Goal: Task Accomplishment & Management: Manage account settings

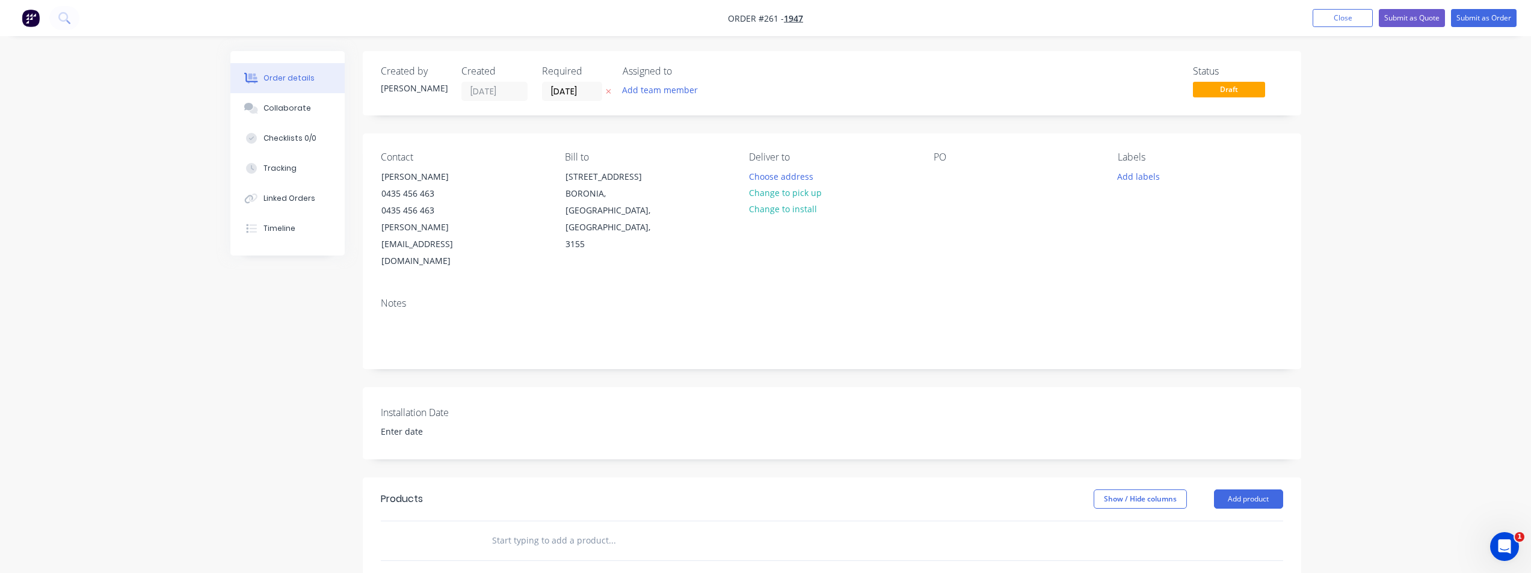
drag, startPoint x: 542, startPoint y: 509, endPoint x: 642, endPoint y: 494, distance: 100.9
click at [542, 529] on input "text" at bounding box center [611, 541] width 241 height 24
type input "c"
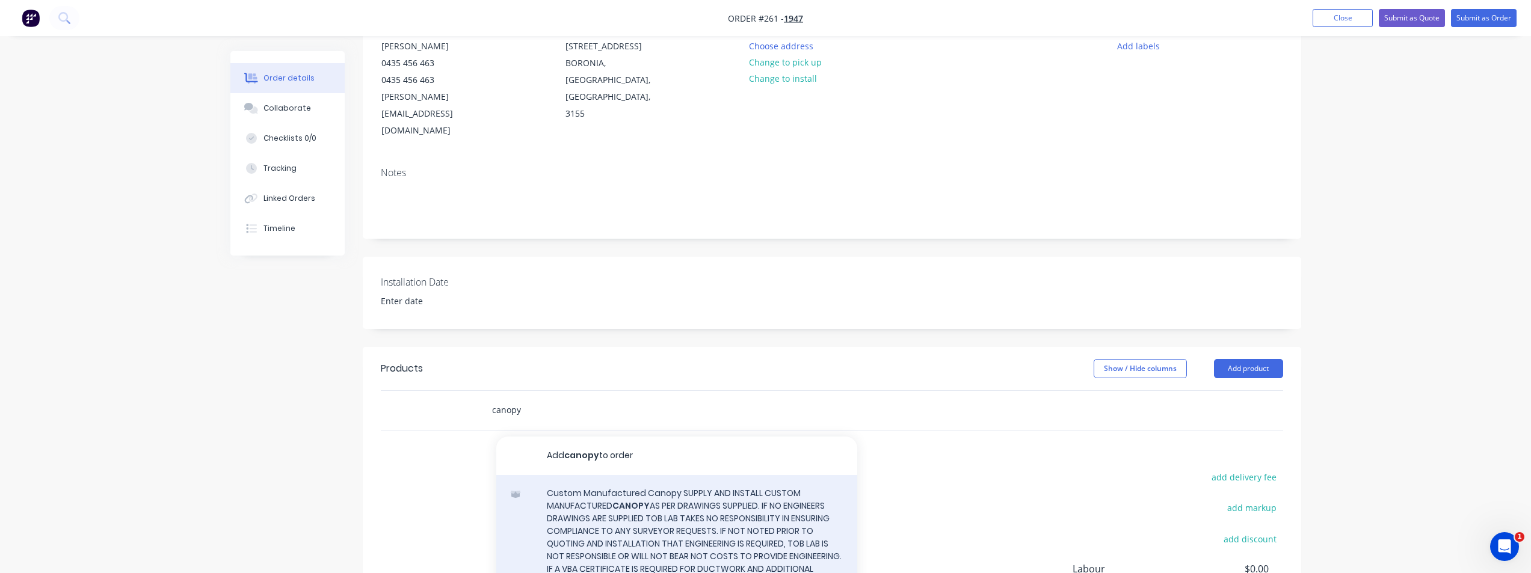
scroll to position [261, 0]
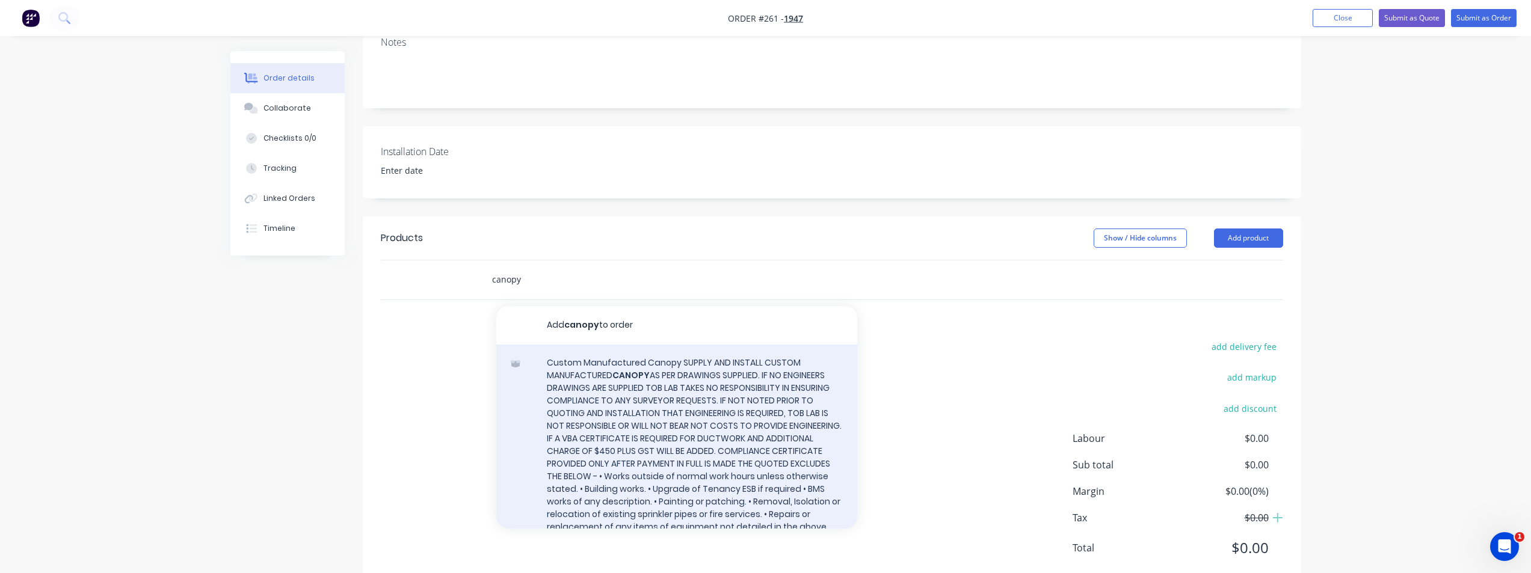
type input "canopy"
click at [648, 393] on div "Custom Manufactured Canopy SUPPLY AND INSTALL CUSTOM MANUFACTURED CANOPY Xero I…" at bounding box center [676, 486] width 361 height 283
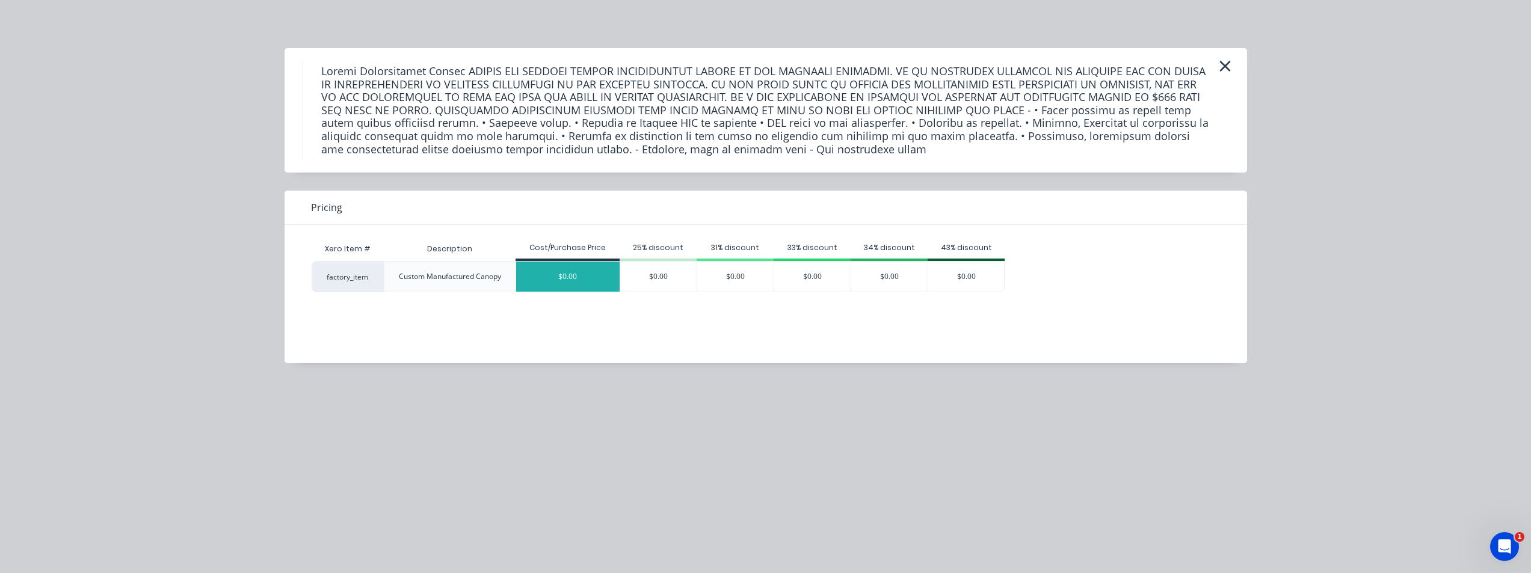
click at [587, 277] on div "$0.00" at bounding box center [568, 277] width 104 height 30
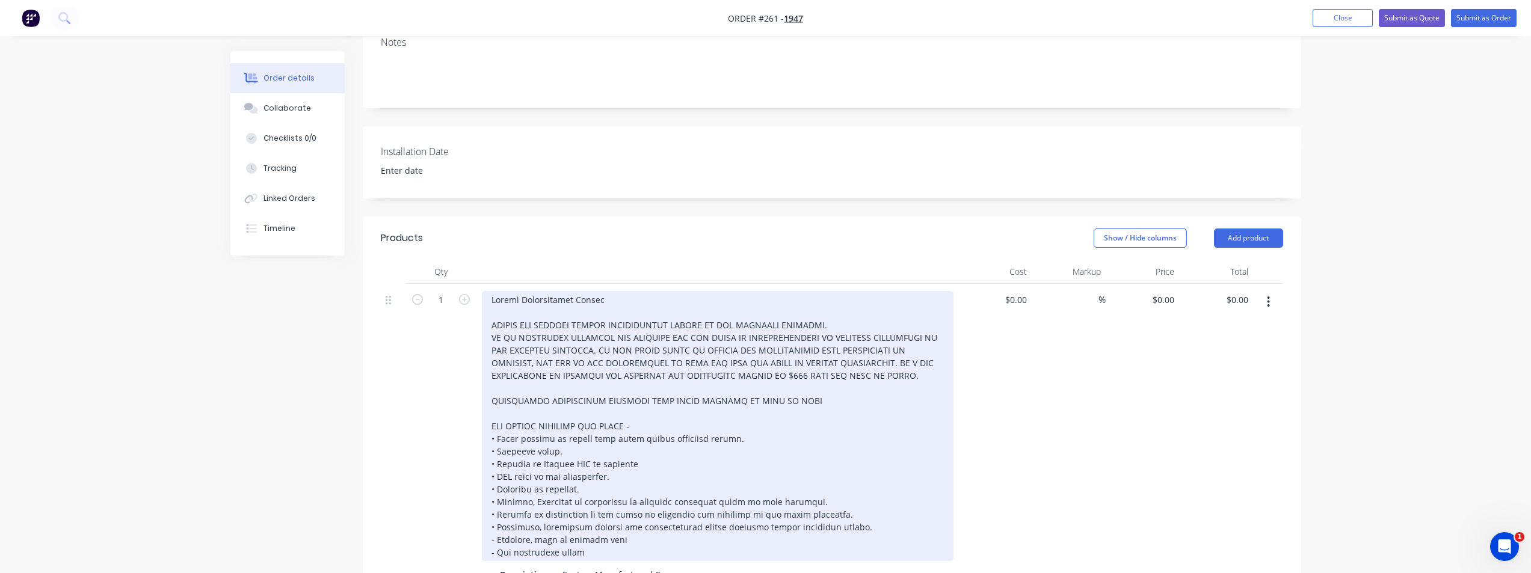
click at [616, 291] on div at bounding box center [718, 426] width 472 height 270
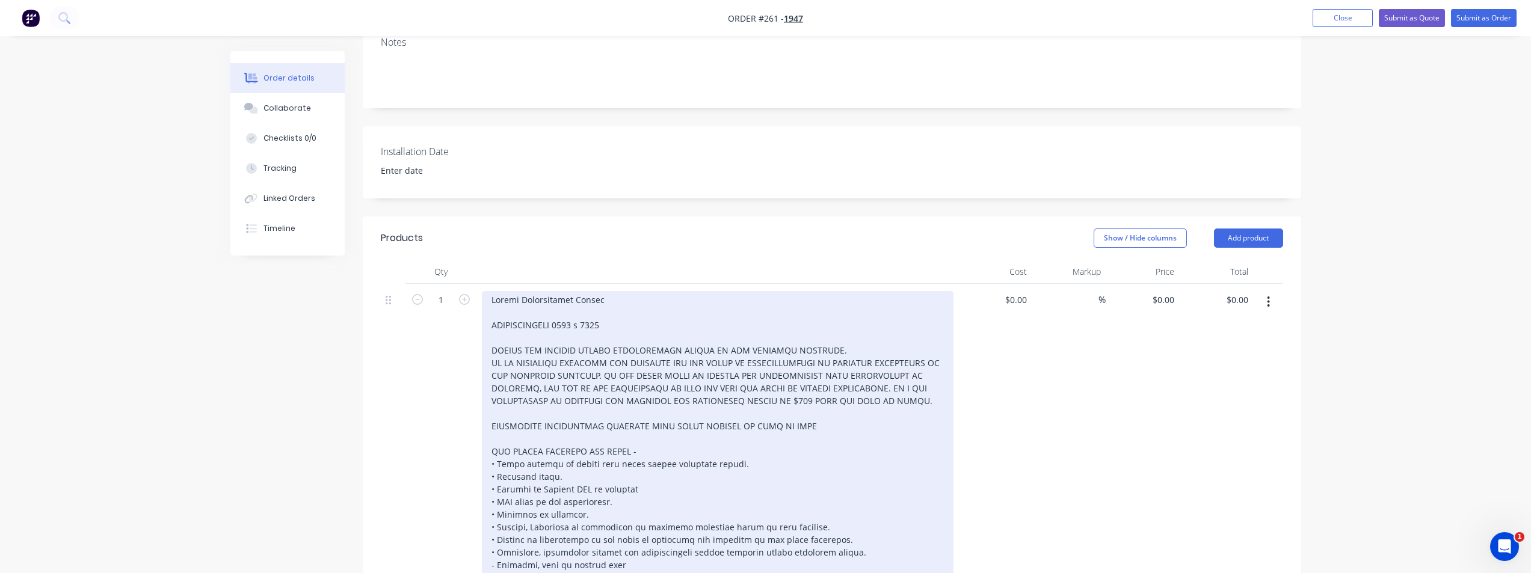
click at [627, 294] on div at bounding box center [718, 438] width 472 height 295
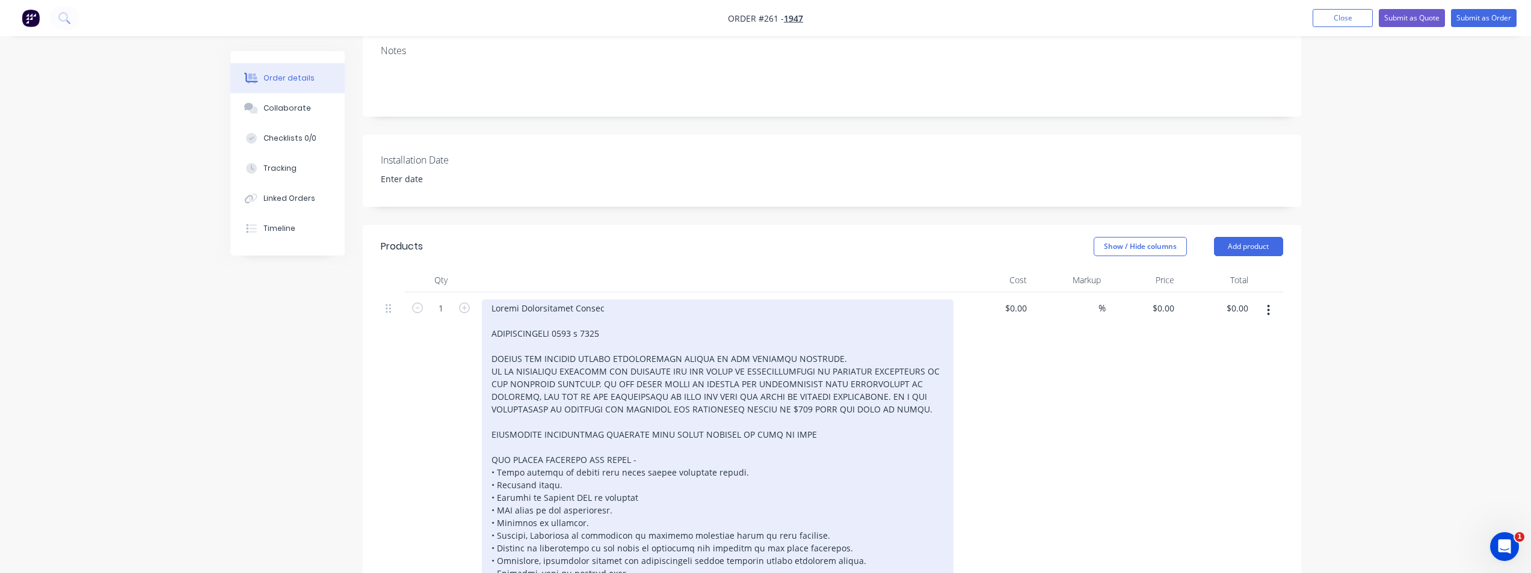
scroll to position [201, 0]
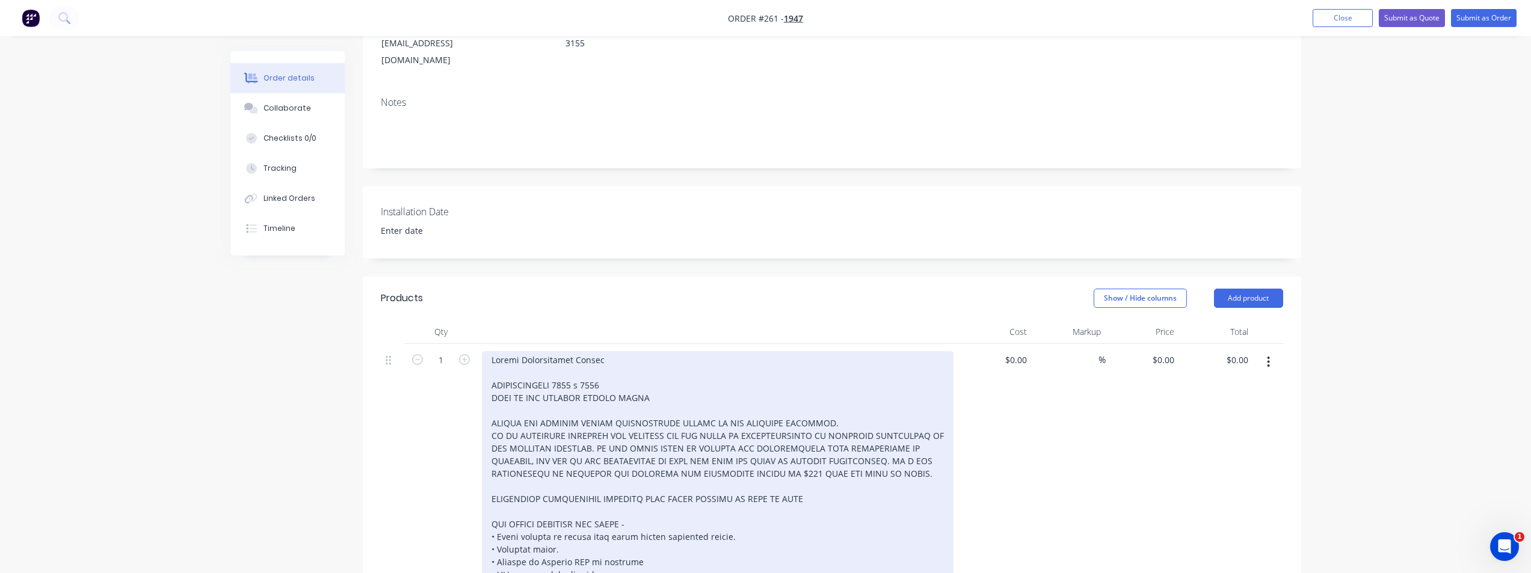
click at [656, 366] on div at bounding box center [718, 505] width 472 height 308
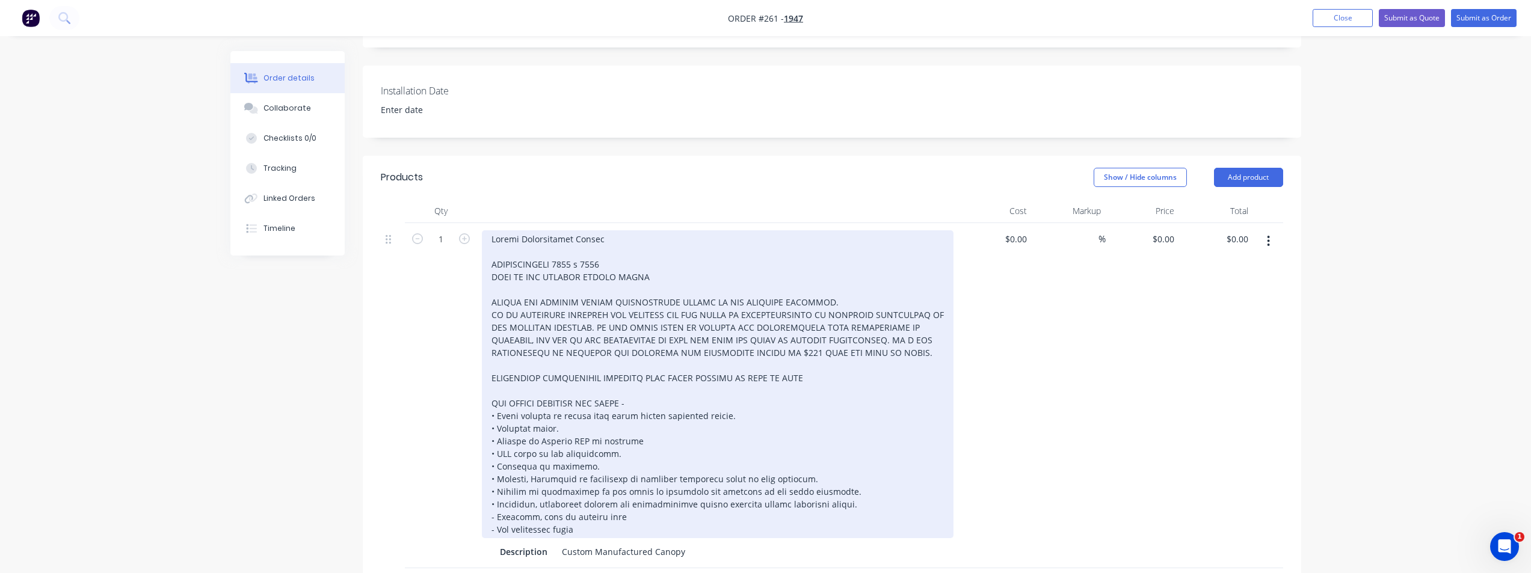
scroll to position [321, 0]
click at [656, 237] on div at bounding box center [718, 385] width 472 height 308
click at [665, 246] on div at bounding box center [718, 385] width 472 height 308
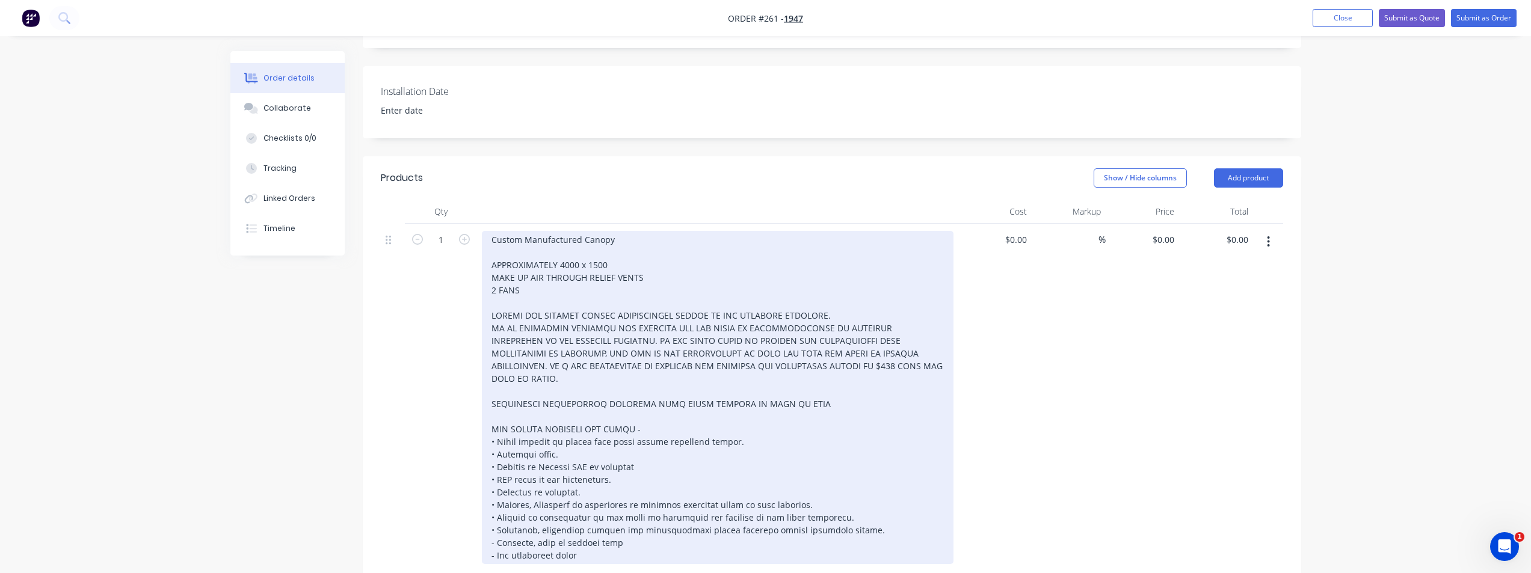
click at [595, 532] on div "Custom Manufactured Canopy APPROXIMATELY 4000 x 1500 MAKE UP AIR THROUGH RELIEF…" at bounding box center [718, 397] width 472 height 333
click at [629, 231] on div "Custom Manufactured Canopy APPROXIMATELY 4000 x 1500 MAKE UP AIR THROUGH RELIEF…" at bounding box center [718, 404] width 472 height 346
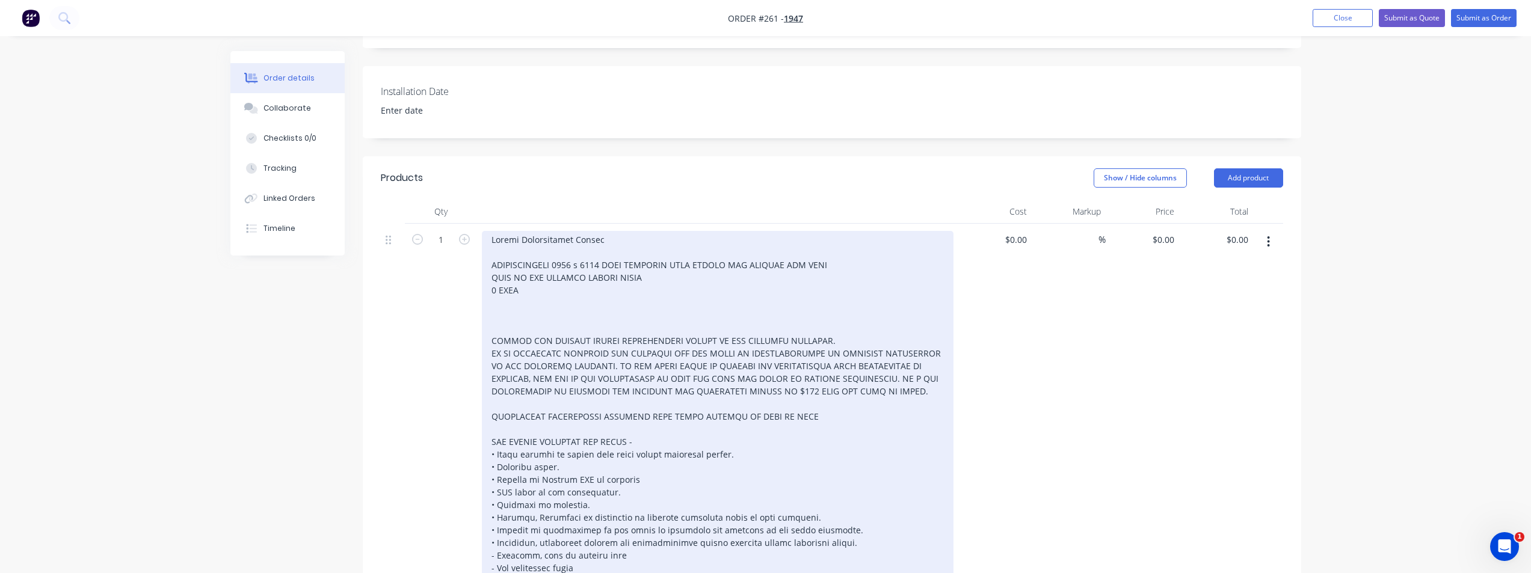
scroll to position [323, 0]
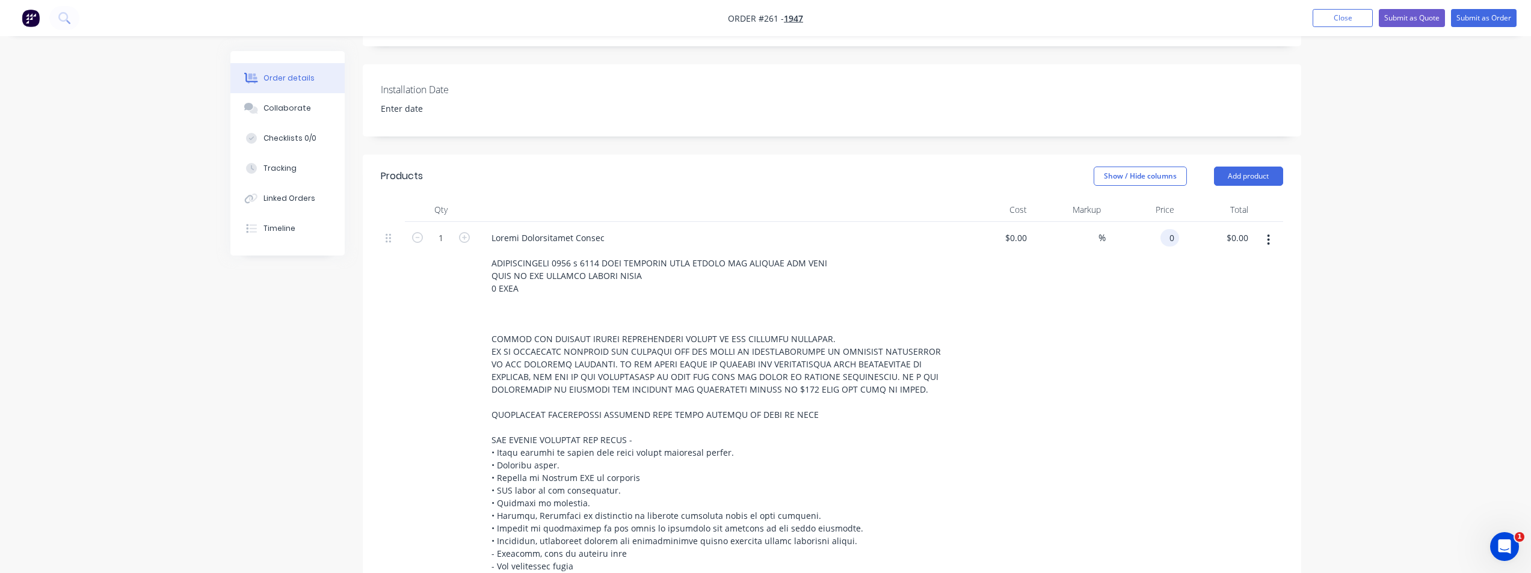
click at [1169, 229] on input "0" at bounding box center [1172, 237] width 14 height 17
type input "12000.00"
type input "0.00"
type input "$12,000.00"
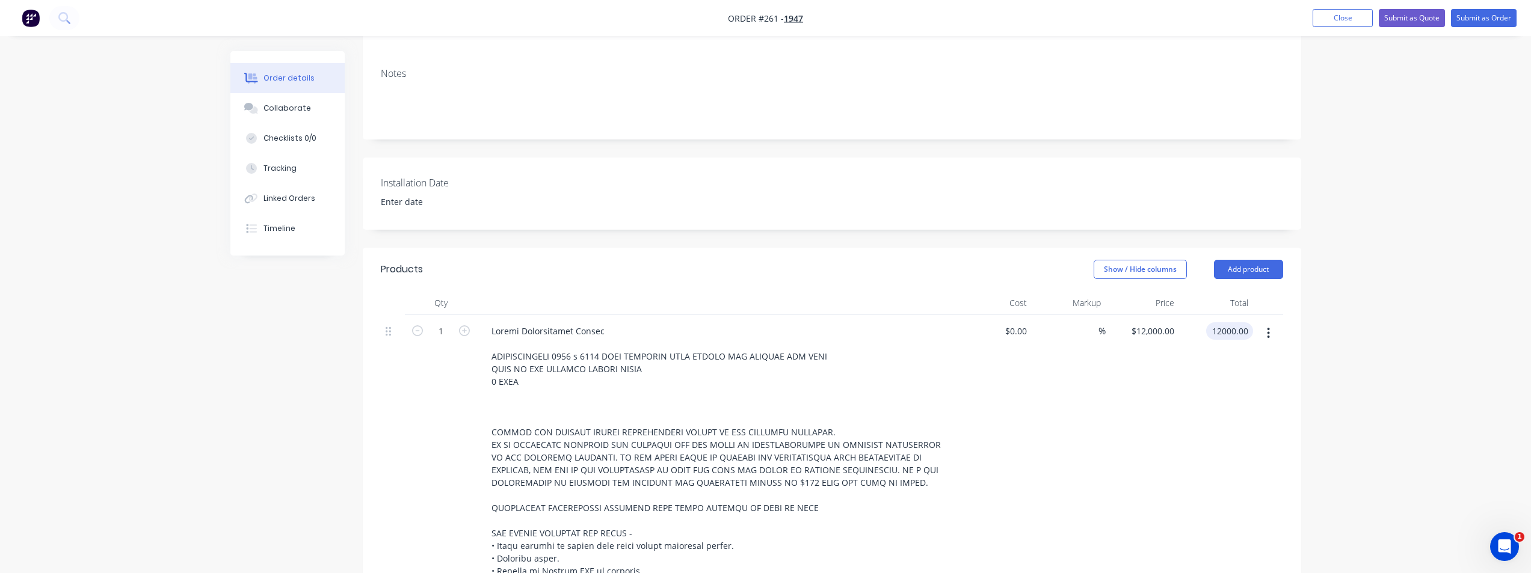
scroll to position [0, 0]
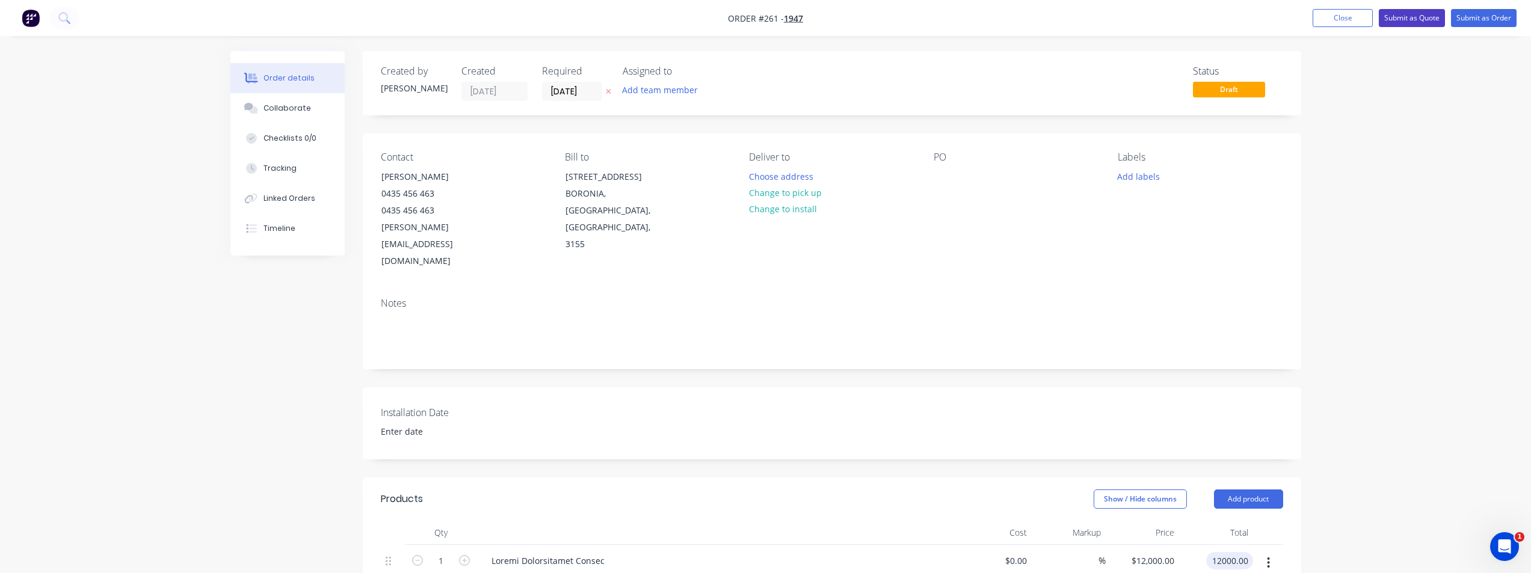
type input "$12,000.00"
click at [1431, 20] on button "Submit as Quote" at bounding box center [1412, 18] width 66 height 18
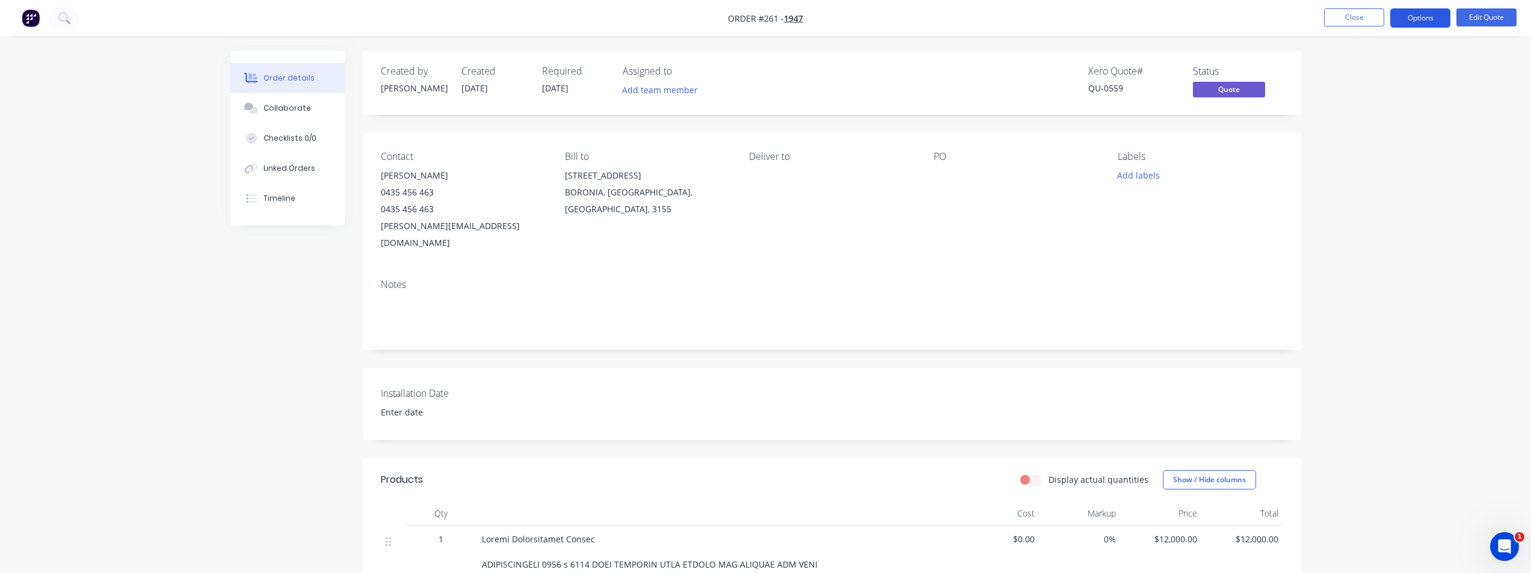
click at [1406, 14] on button "Options" at bounding box center [1420, 17] width 60 height 19
click at [1348, 81] on div "Quote" at bounding box center [1384, 72] width 111 height 17
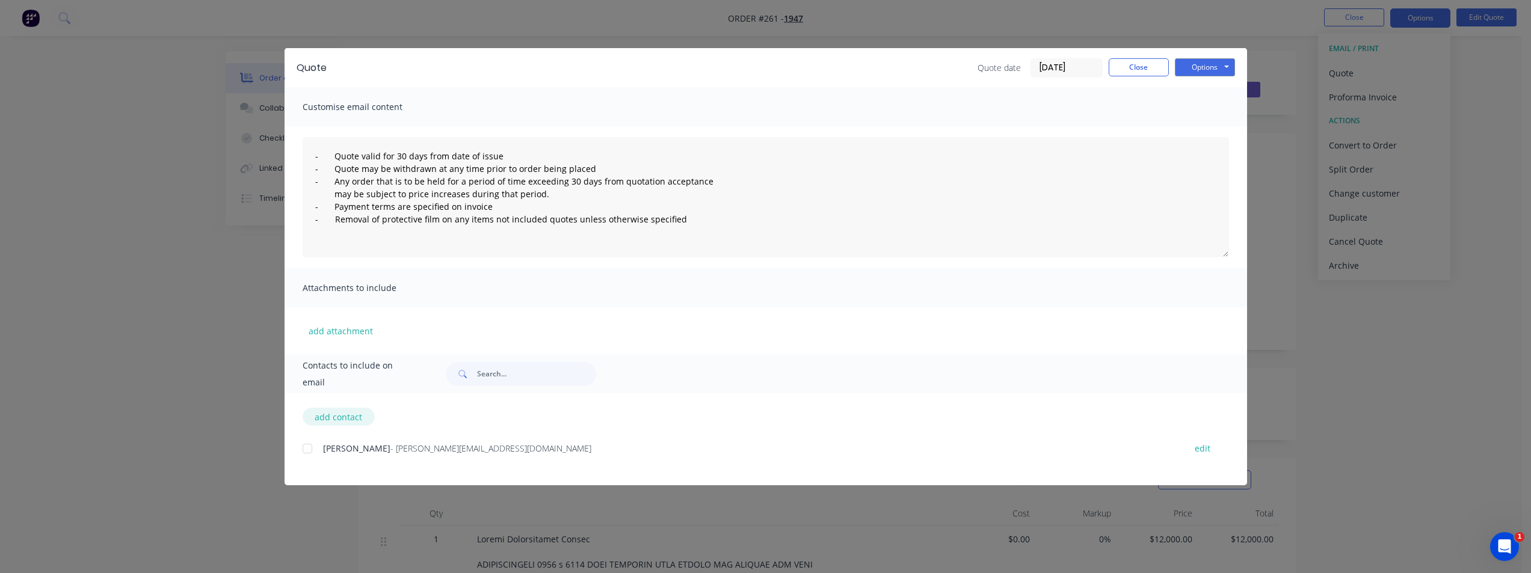
click at [329, 414] on button "add contact" at bounding box center [339, 417] width 72 height 18
select select "AU"
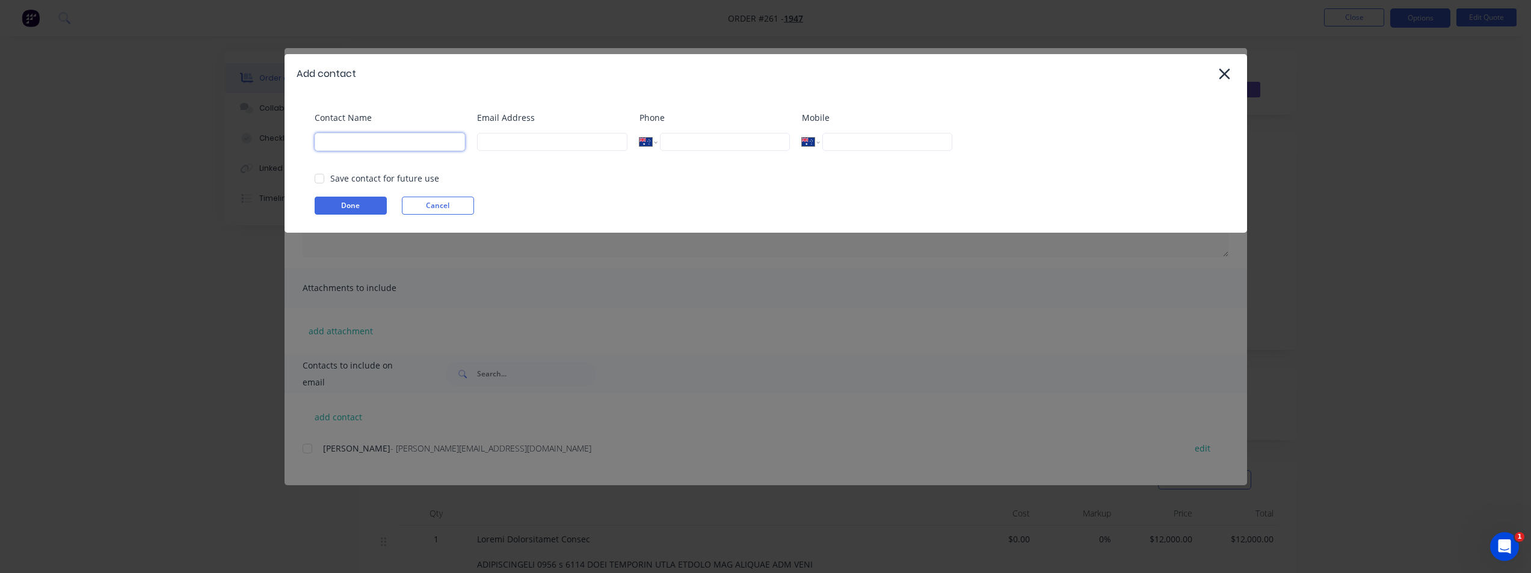
click at [375, 137] on input at bounding box center [390, 142] width 150 height 18
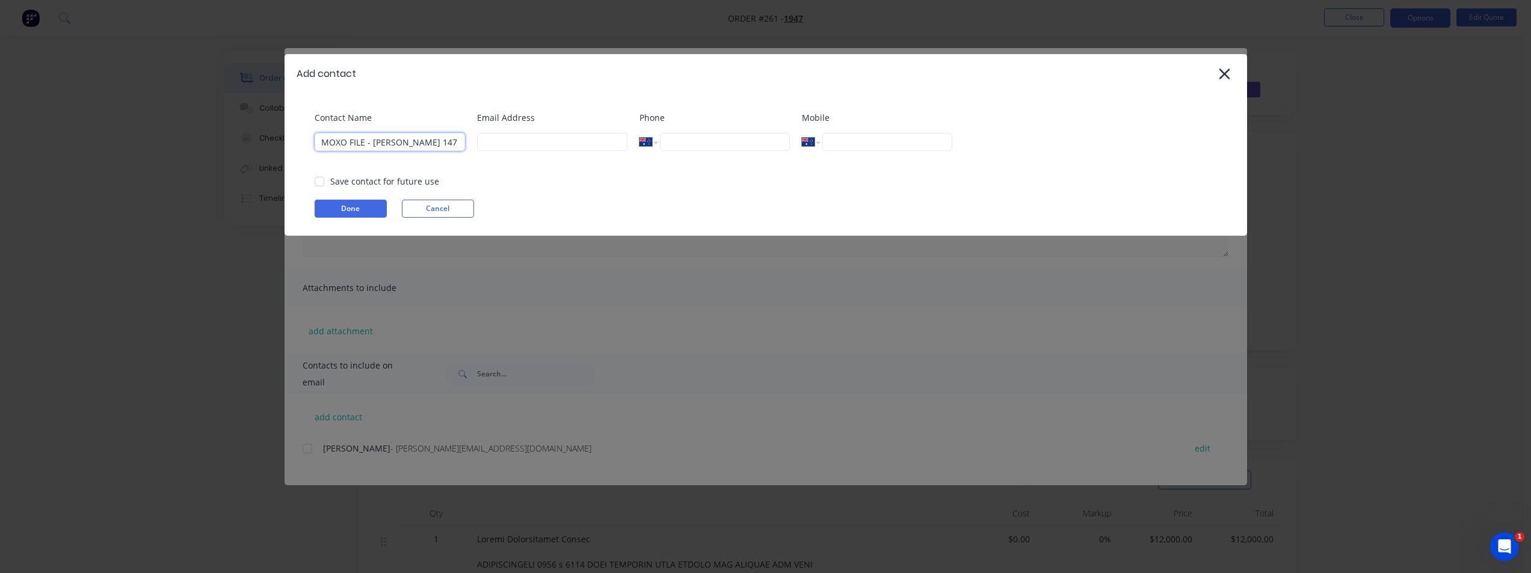
type input "MOXO FILE - [PERSON_NAME] 147"
paste input "[EMAIL_ADDRESS][DOMAIN_NAME]"
click at [320, 180] on div at bounding box center [319, 182] width 24 height 24
type input "[EMAIL_ADDRESS][DOMAIN_NAME]"
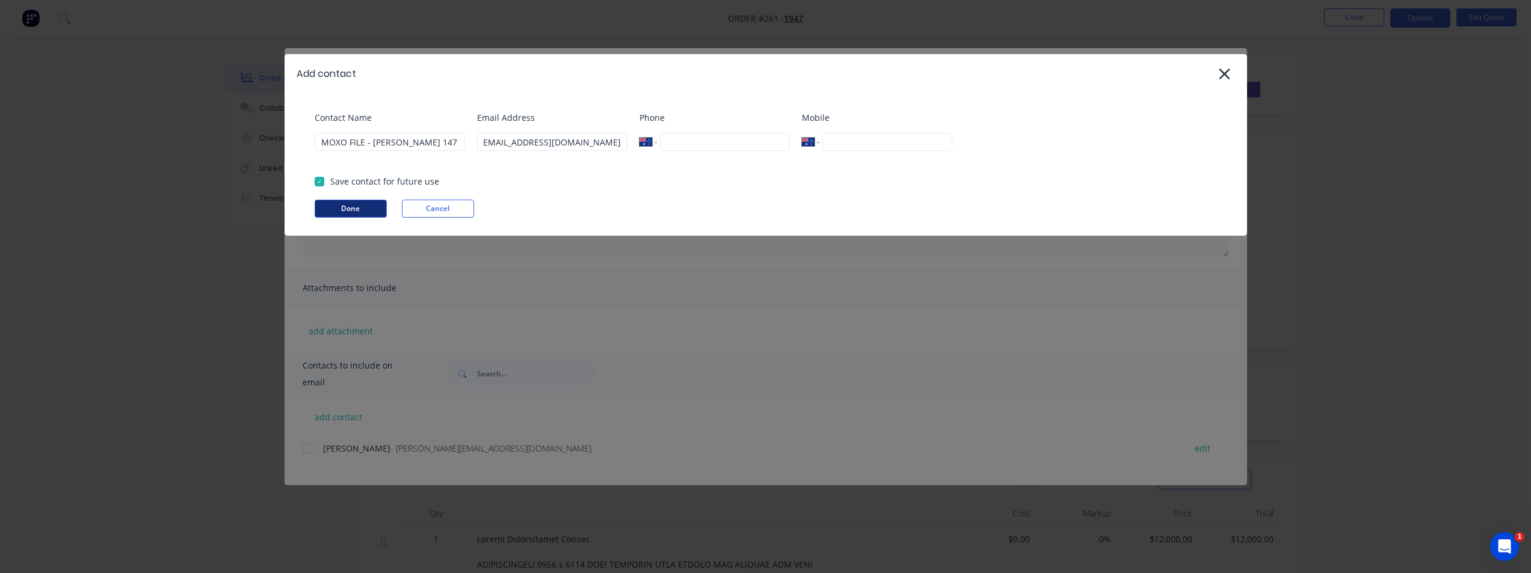
drag, startPoint x: 340, startPoint y: 201, endPoint x: 367, endPoint y: 342, distance: 142.7
click at [342, 203] on button "Done" at bounding box center [351, 209] width 72 height 18
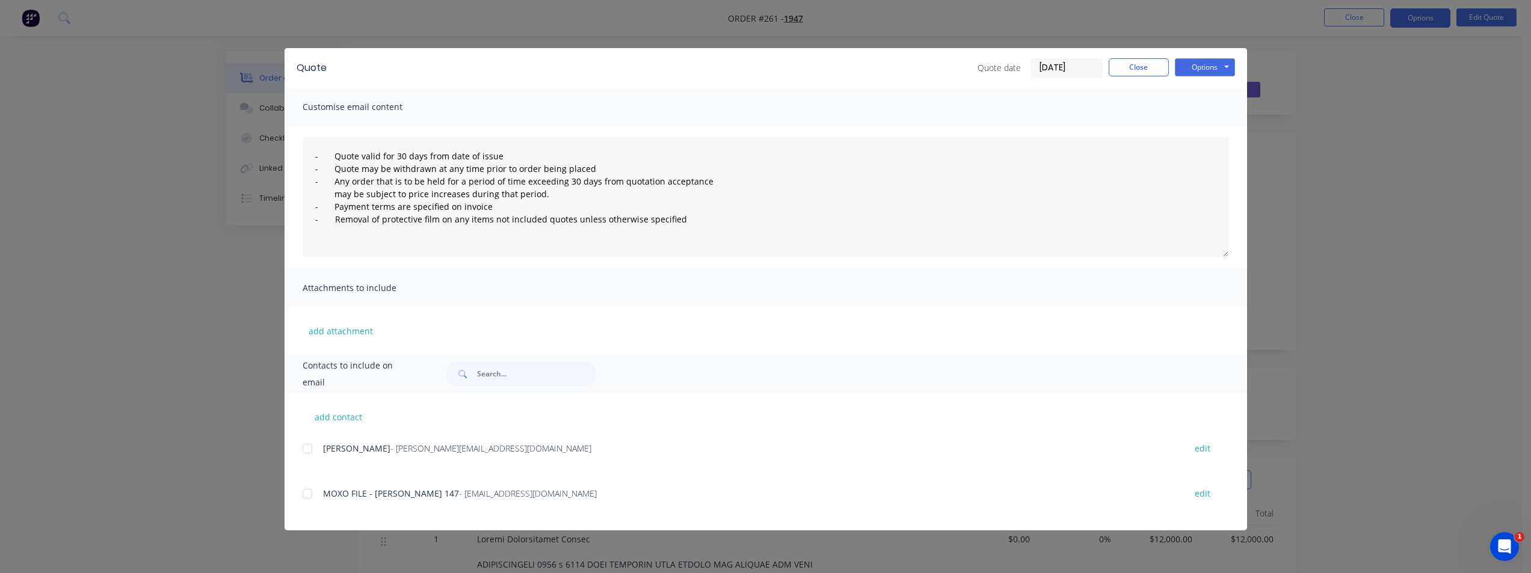
click at [306, 447] on div at bounding box center [307, 449] width 24 height 24
click at [307, 497] on div at bounding box center [307, 494] width 24 height 24
click at [1214, 67] on button "Options" at bounding box center [1205, 67] width 60 height 18
click at [1213, 126] on button "Email" at bounding box center [1213, 128] width 77 height 20
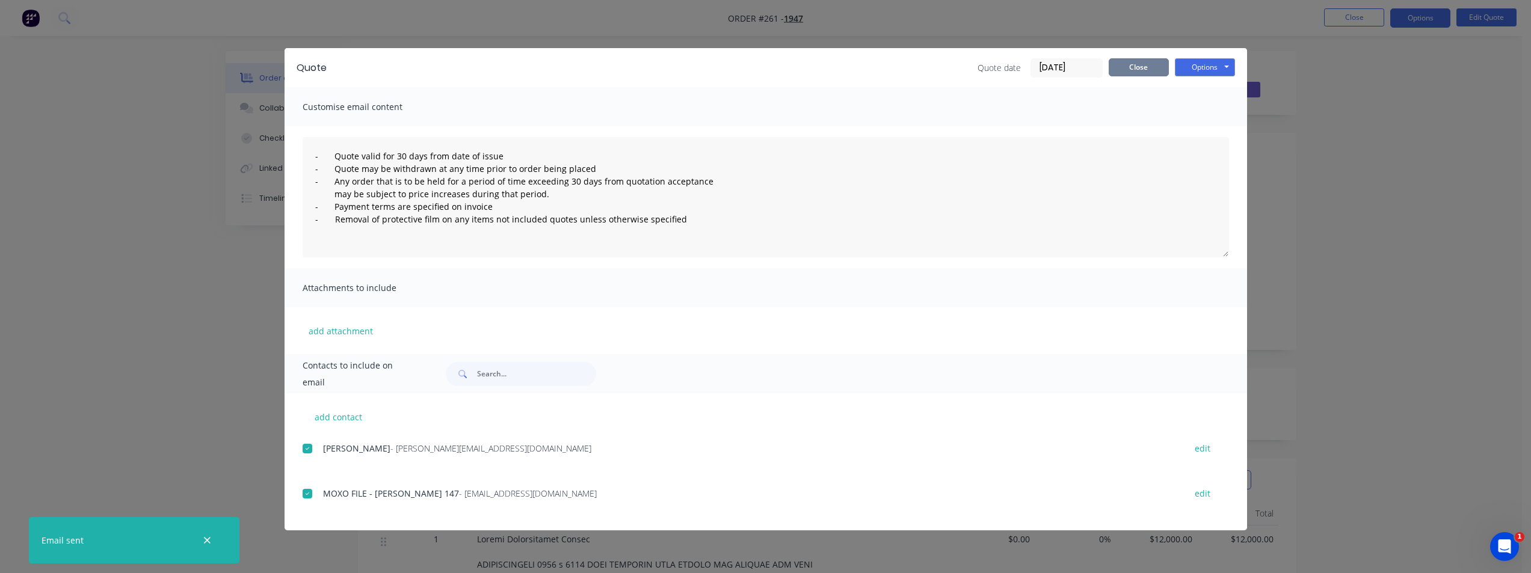
click at [1121, 75] on button "Close" at bounding box center [1138, 67] width 60 height 18
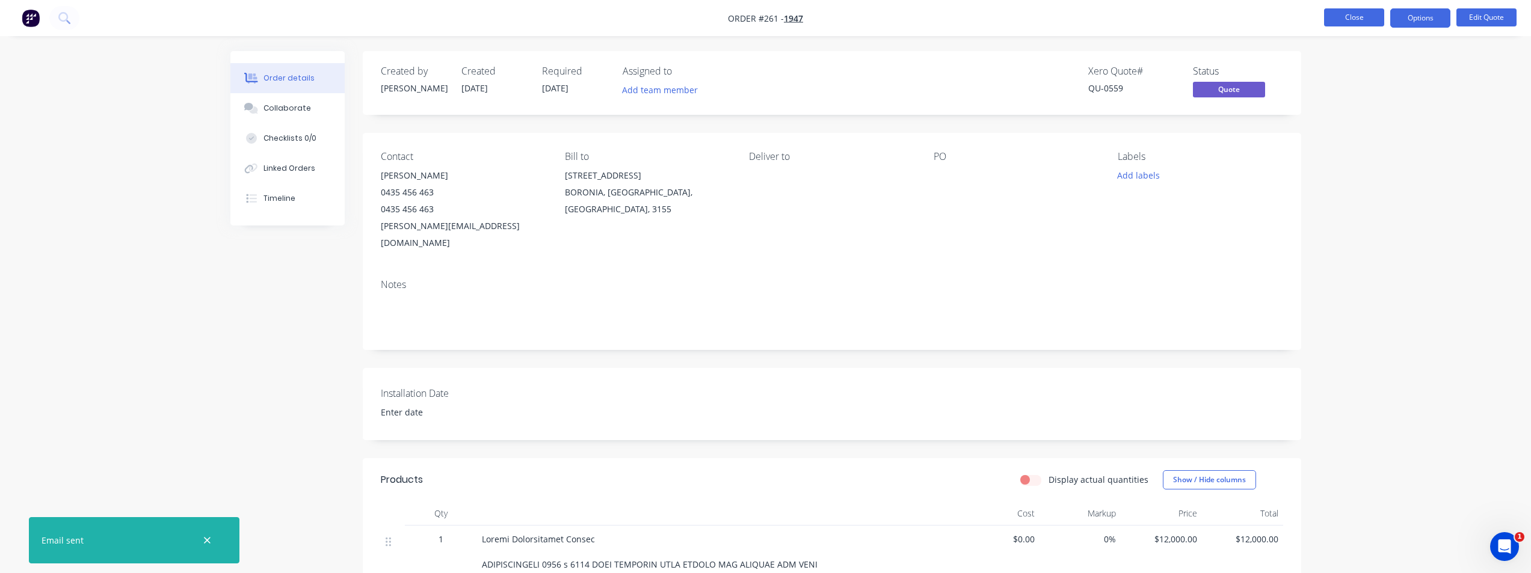
click at [1359, 11] on button "Close" at bounding box center [1354, 17] width 60 height 18
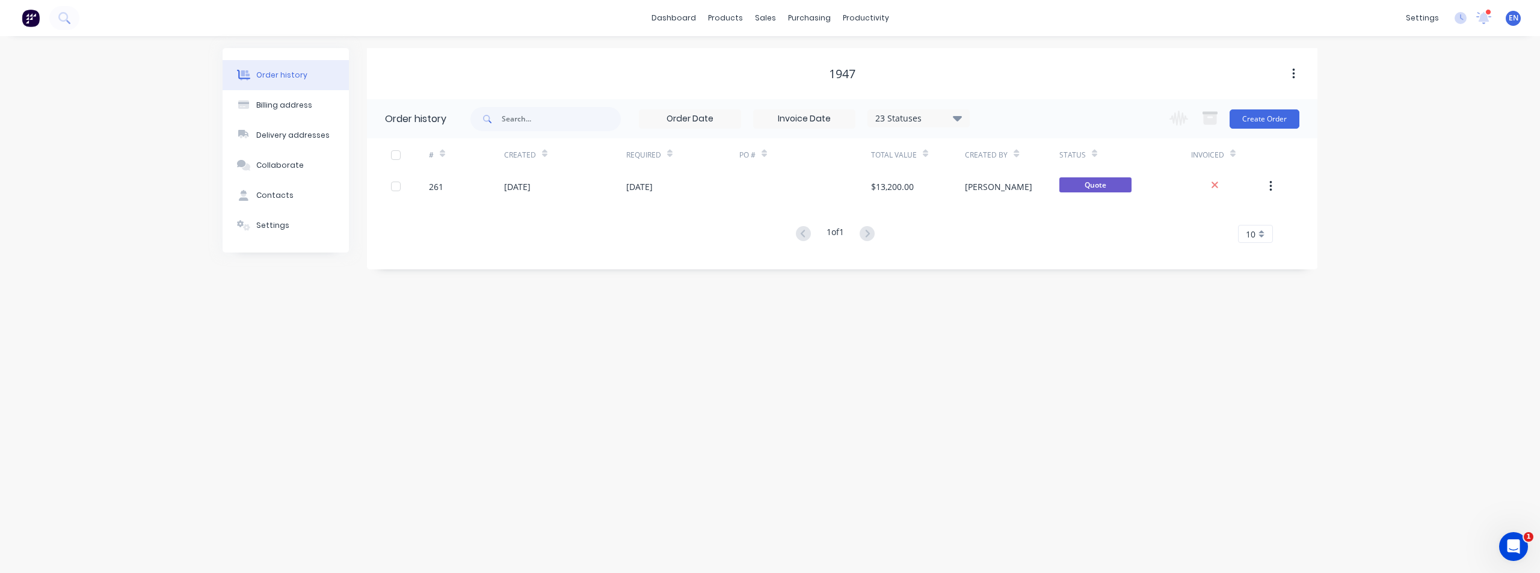
click at [32, 16] on img at bounding box center [31, 18] width 18 height 18
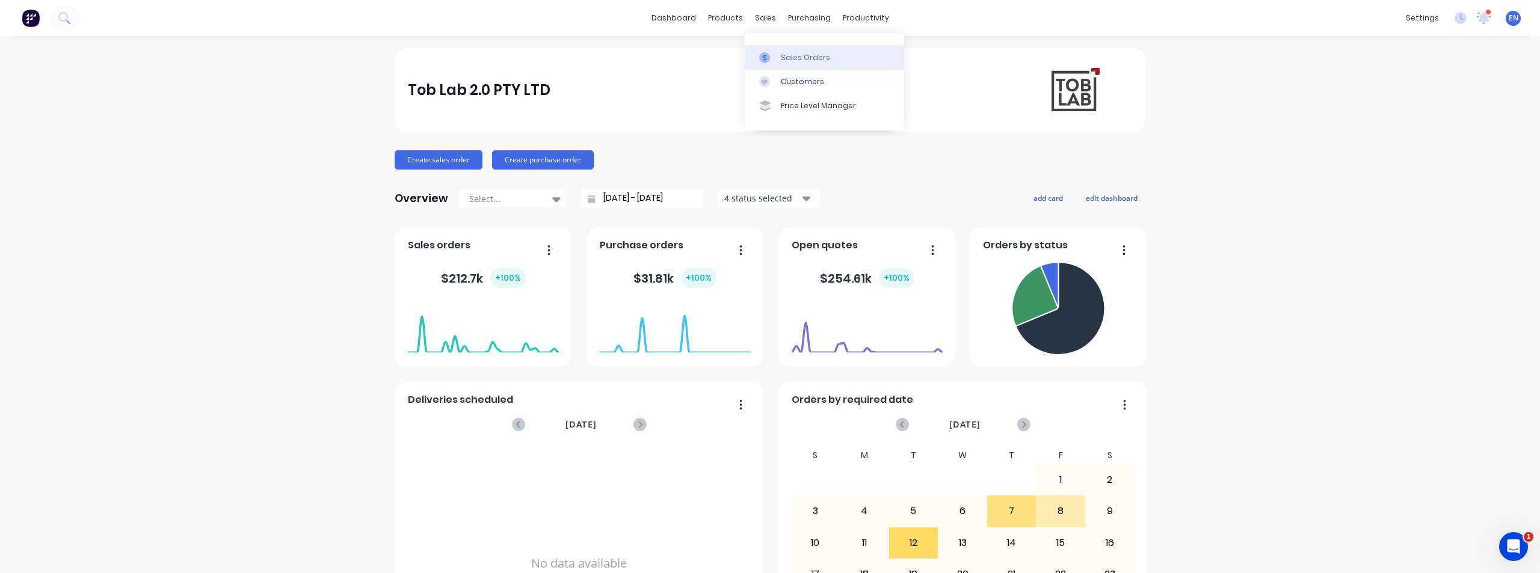
click at [771, 56] on div at bounding box center [768, 57] width 18 height 11
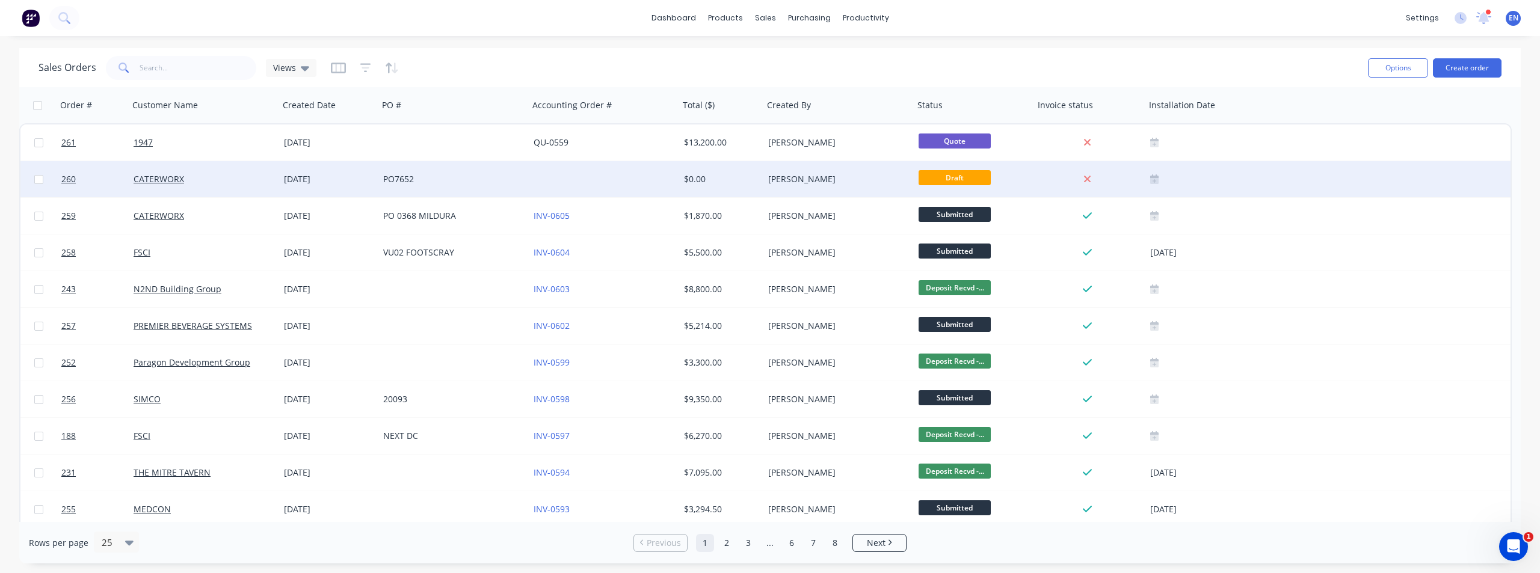
click at [386, 181] on div "PO7652" at bounding box center [450, 179] width 134 height 12
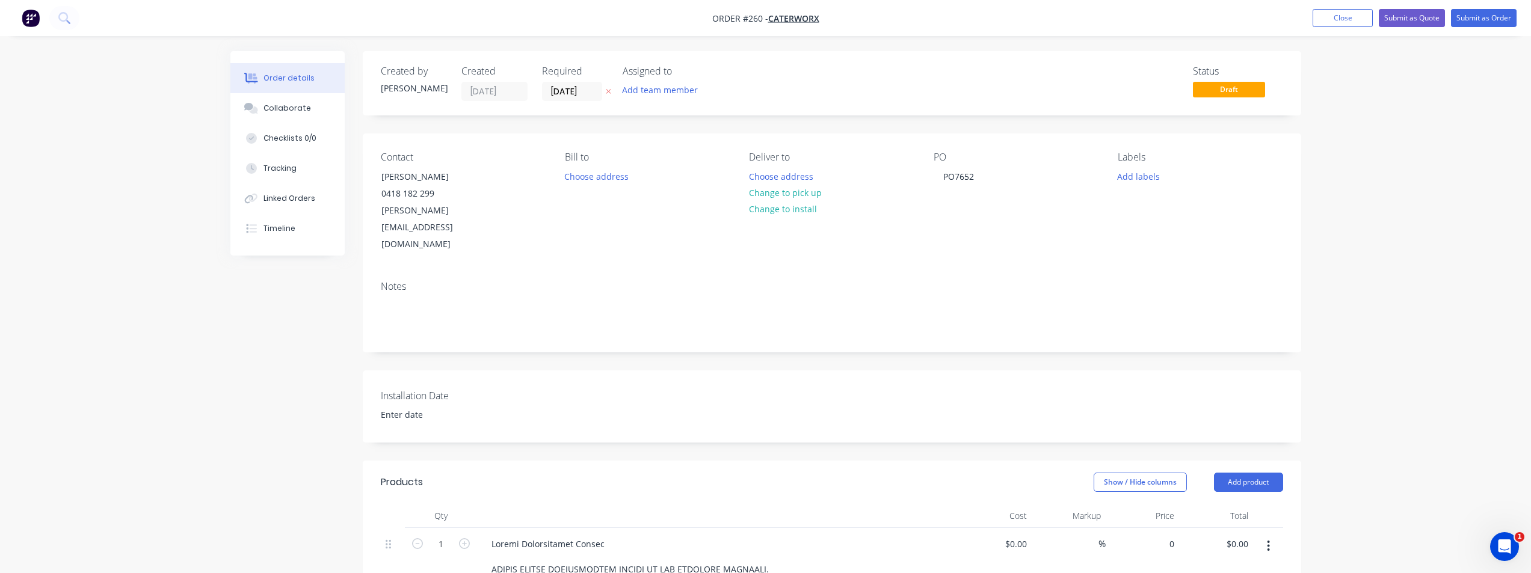
type input "$1,800.00"
click at [1470, 19] on button "Submit as Order" at bounding box center [1484, 18] width 66 height 18
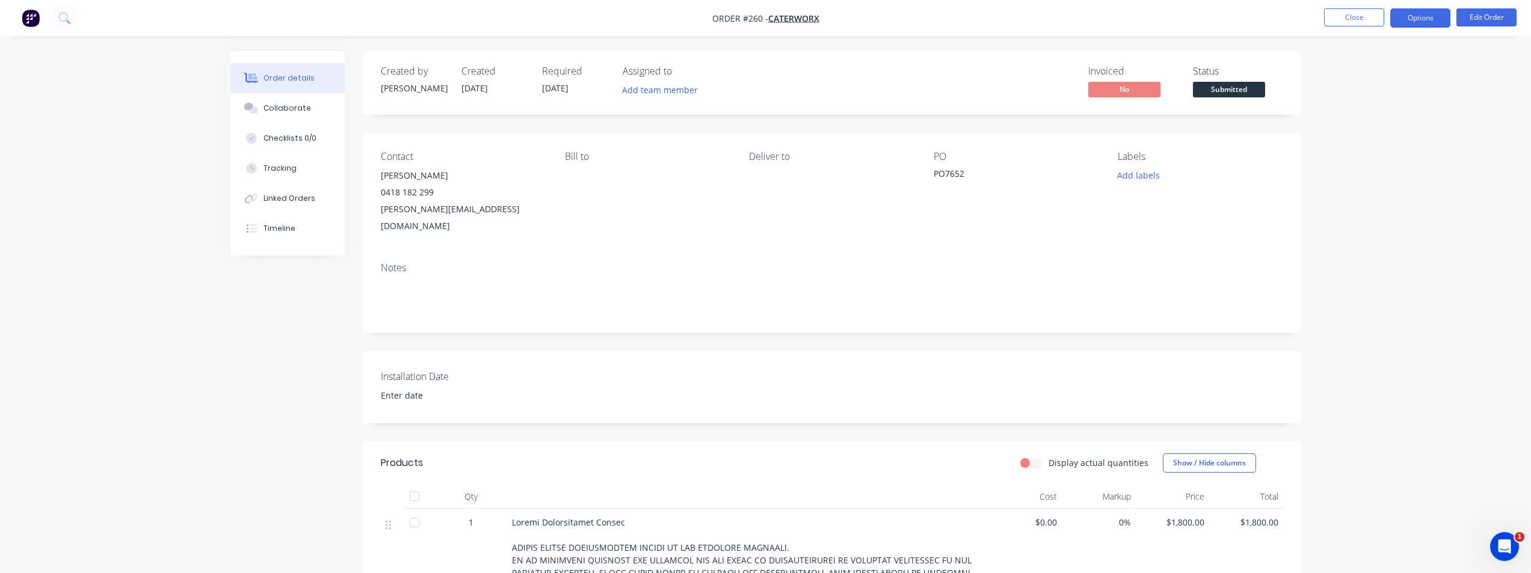
click at [1413, 26] on button "Options" at bounding box center [1420, 17] width 60 height 19
click at [1372, 73] on div "Invoice" at bounding box center [1384, 72] width 111 height 17
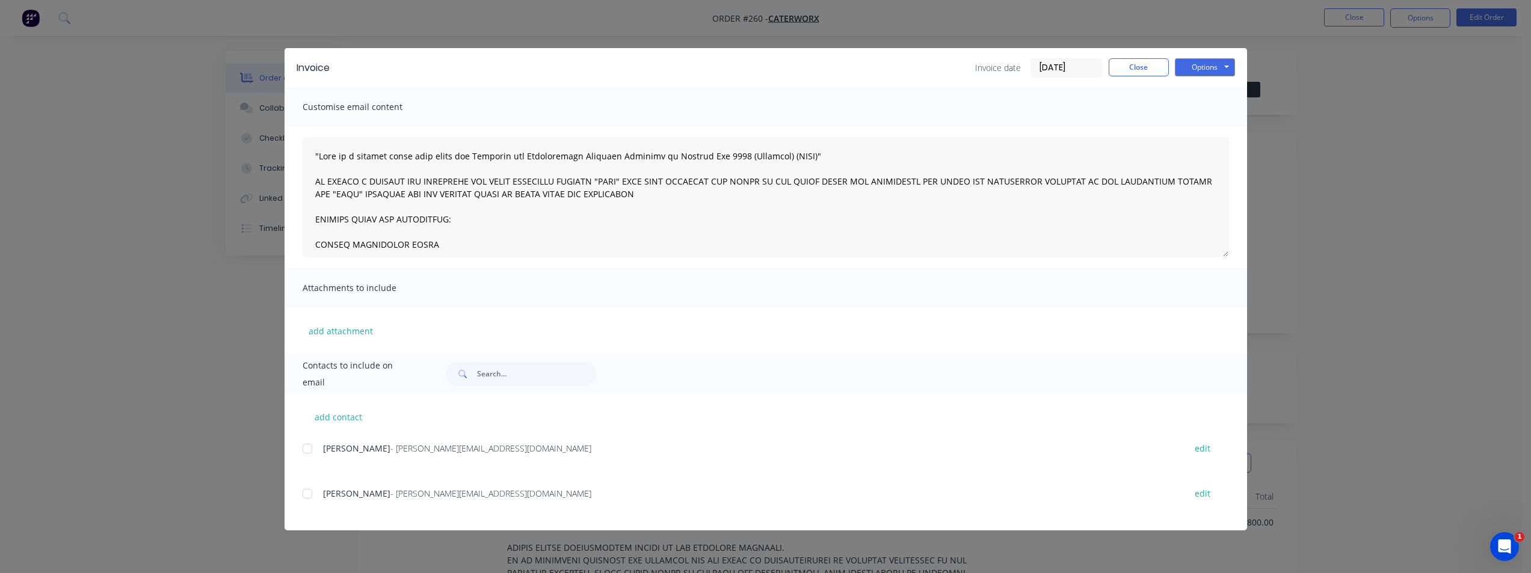
click at [307, 449] on div at bounding box center [307, 449] width 24 height 24
click at [306, 499] on div at bounding box center [307, 494] width 24 height 24
click at [1224, 72] on button "Options" at bounding box center [1205, 67] width 60 height 18
click at [1198, 111] on button "Print" at bounding box center [1213, 109] width 77 height 20
click at [1271, 52] on div "Invoice Invoice date [DATE] Close Options Preview Print Email Customise email c…" at bounding box center [765, 286] width 1531 height 573
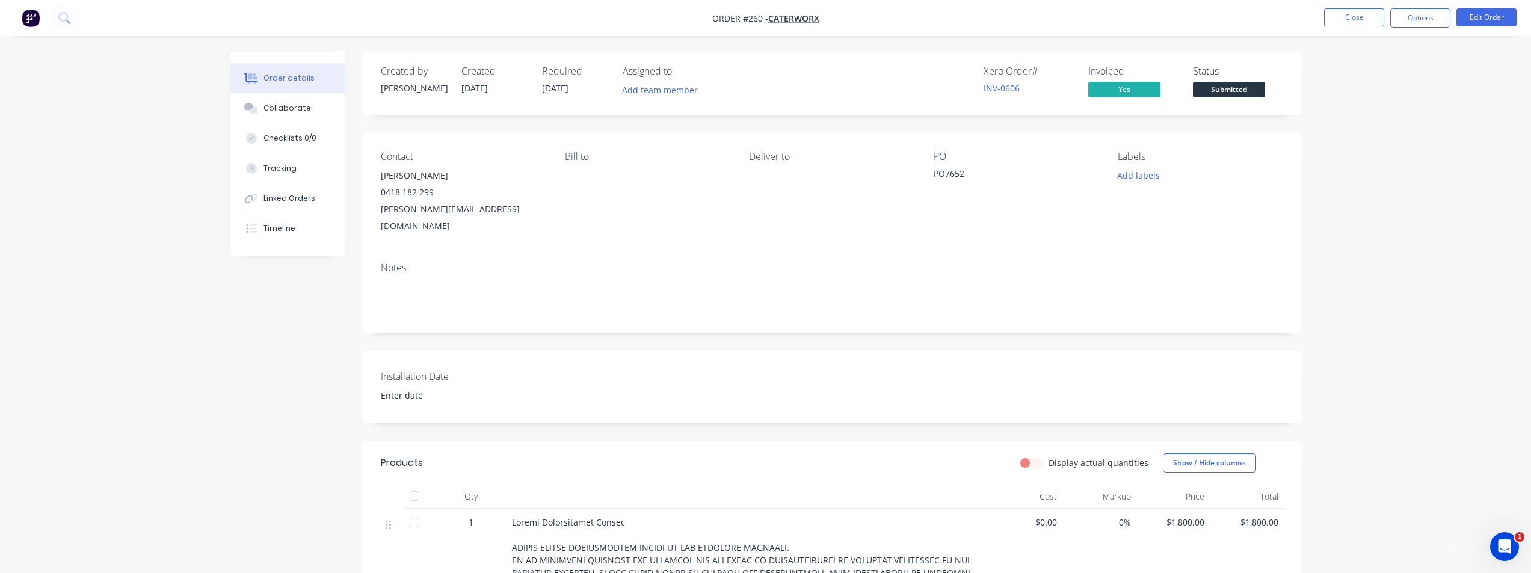
click at [1336, 28] on nav "Order #260 - CATERWORX Close Options Edit Order" at bounding box center [765, 18] width 1531 height 36
click at [1350, 21] on button "Close" at bounding box center [1354, 17] width 60 height 18
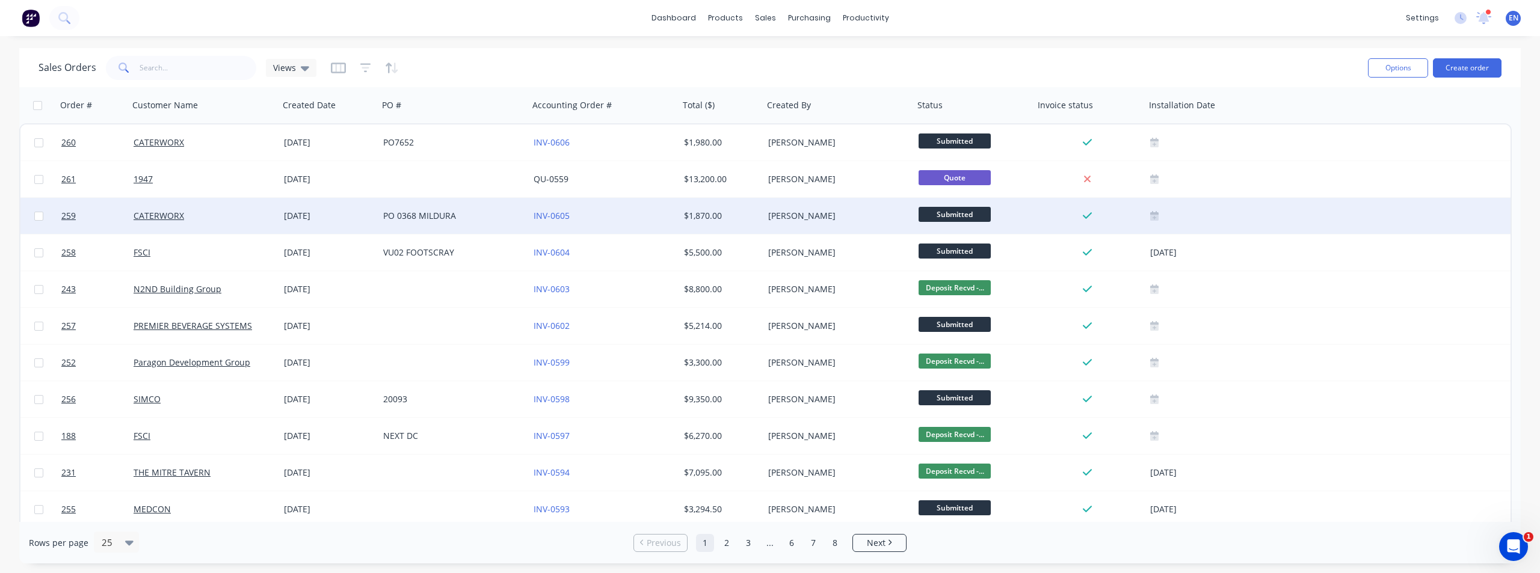
click at [406, 212] on div "PO 0368 MILDURA" at bounding box center [450, 216] width 134 height 12
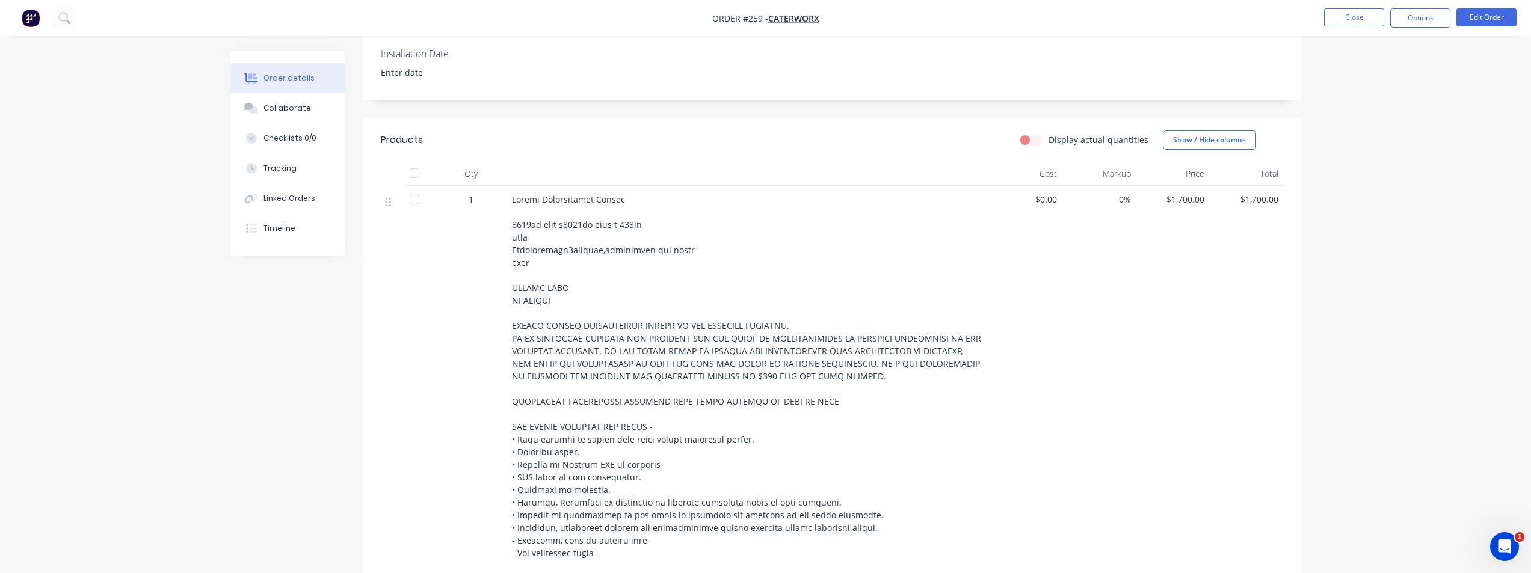
scroll to position [286, 0]
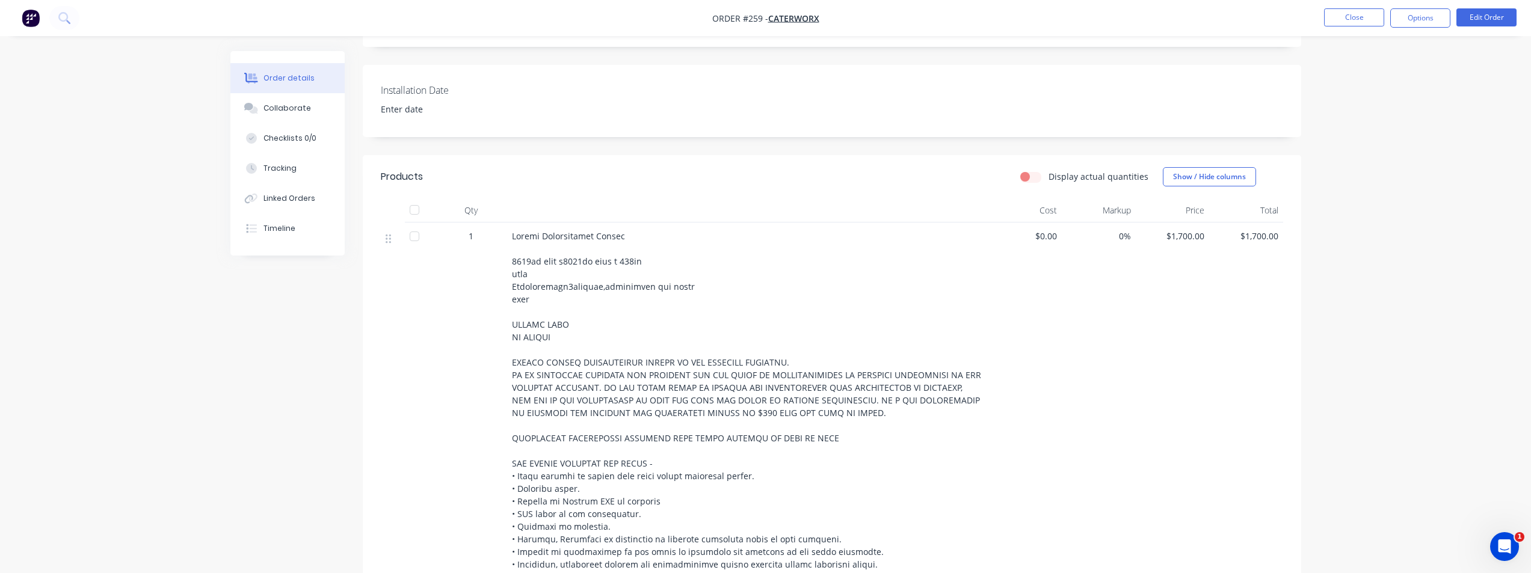
drag, startPoint x: 1169, startPoint y: 211, endPoint x: 1176, endPoint y: 218, distance: 10.2
click at [1169, 223] on div "$1,700.00" at bounding box center [1173, 450] width 74 height 454
click at [1178, 230] on span "$1,700.00" at bounding box center [1172, 236] width 64 height 13
click at [1422, 14] on button "Options" at bounding box center [1420, 17] width 60 height 19
click at [1496, 18] on button "Edit Order" at bounding box center [1486, 17] width 60 height 18
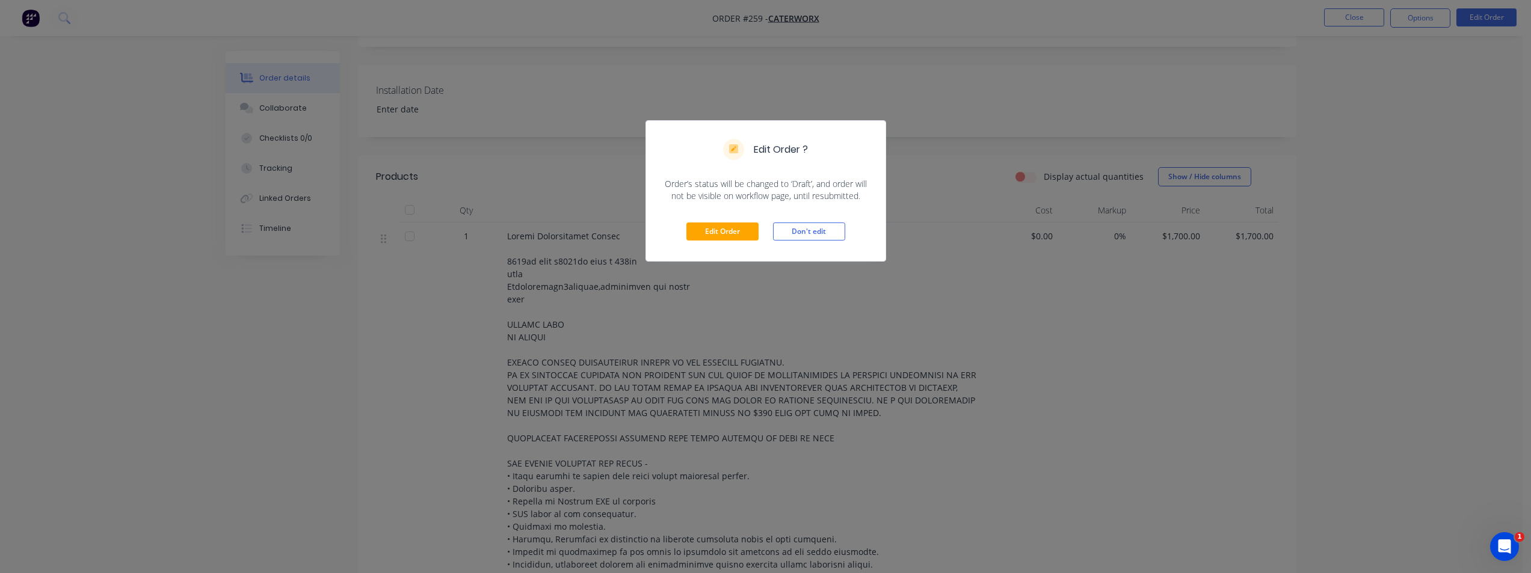
click at [732, 245] on div "Edit Order Don't edit" at bounding box center [765, 231] width 239 height 59
click at [739, 238] on button "Edit Order" at bounding box center [722, 232] width 72 height 18
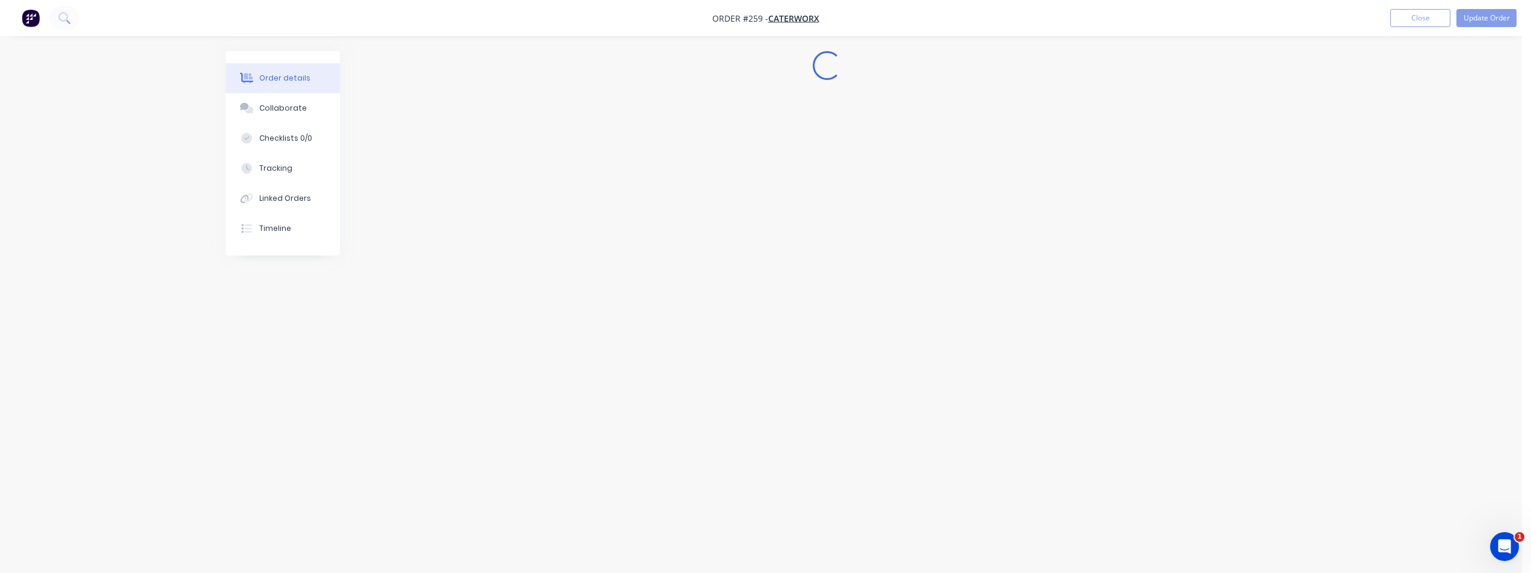
scroll to position [0, 0]
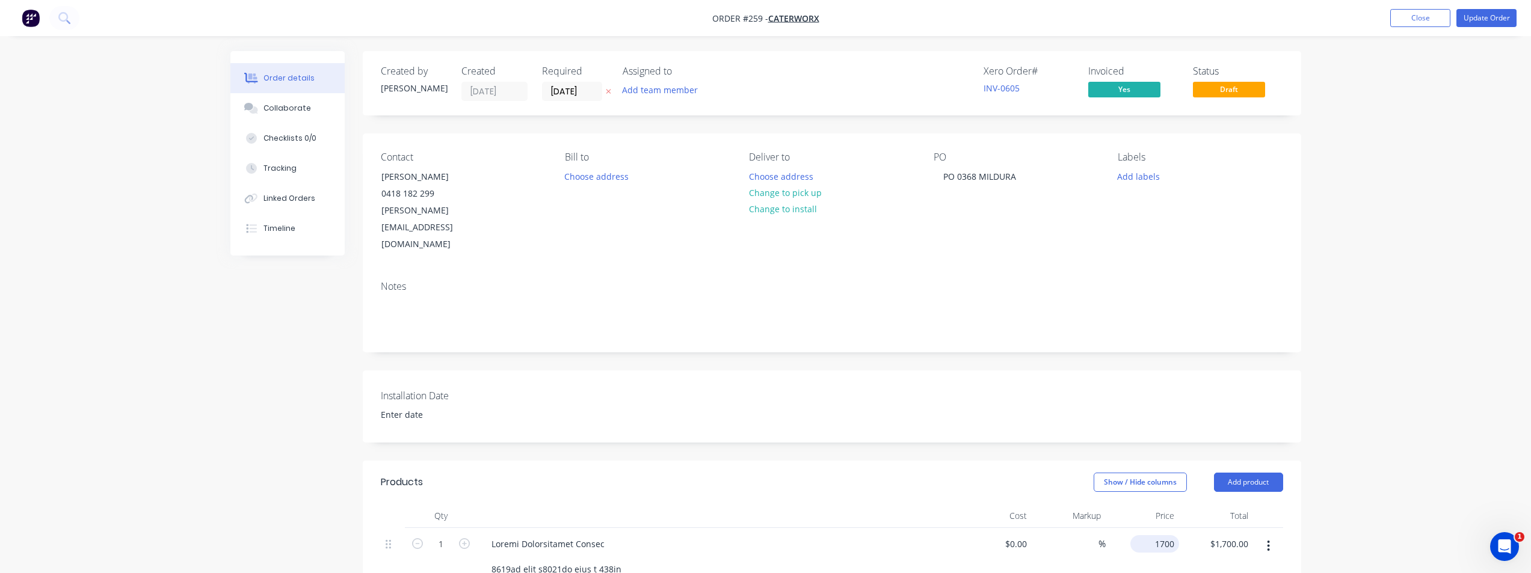
click at [1153, 535] on div "1700 $1,700.00" at bounding box center [1154, 543] width 49 height 17
type input "$3,200.00"
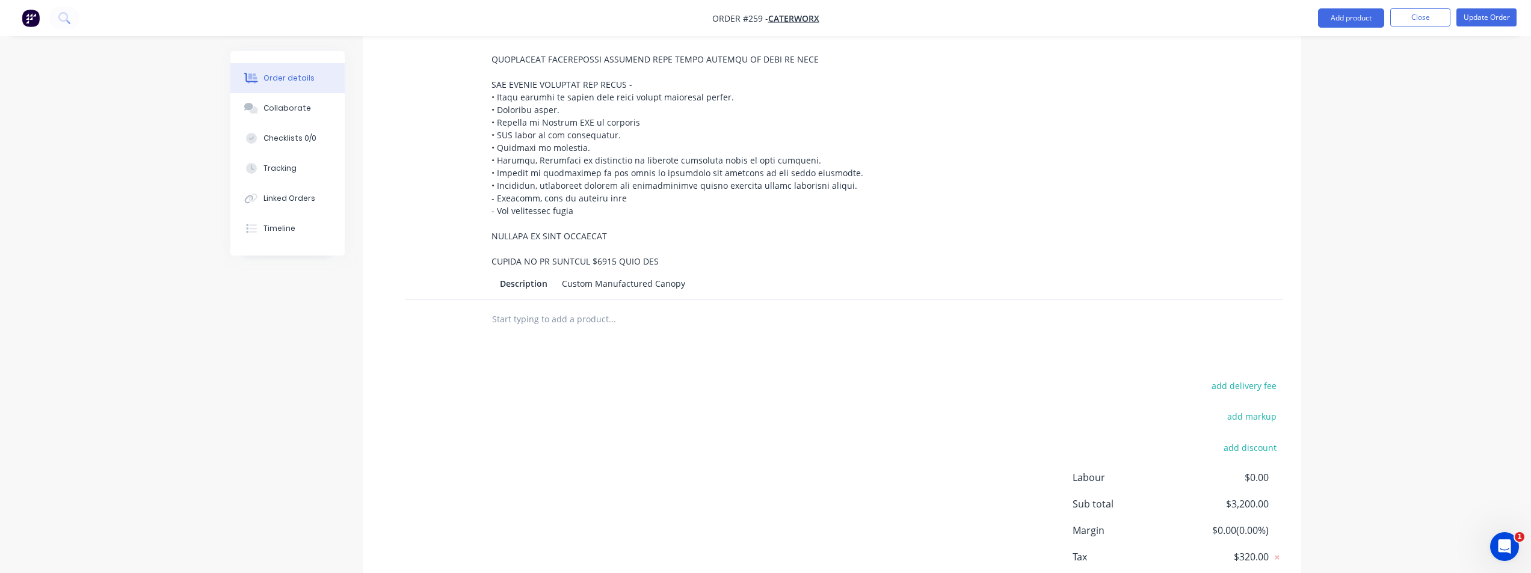
scroll to position [666, 0]
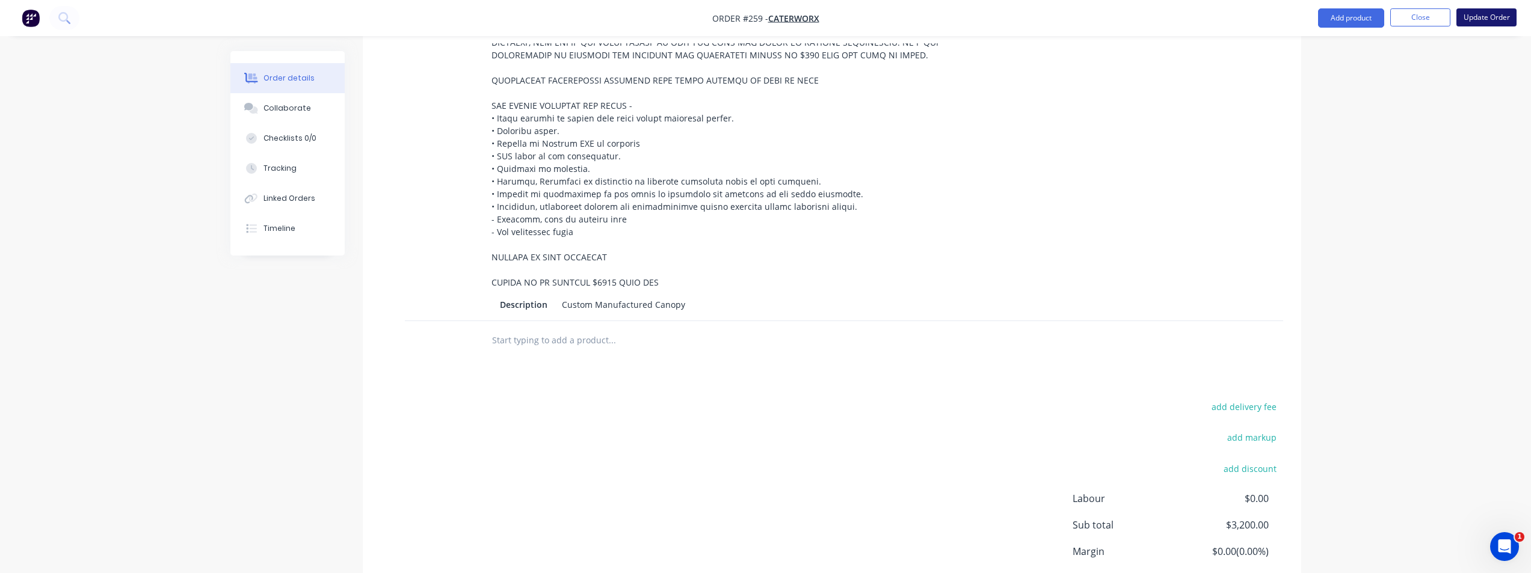
click at [1480, 17] on button "Update Order" at bounding box center [1486, 17] width 60 height 18
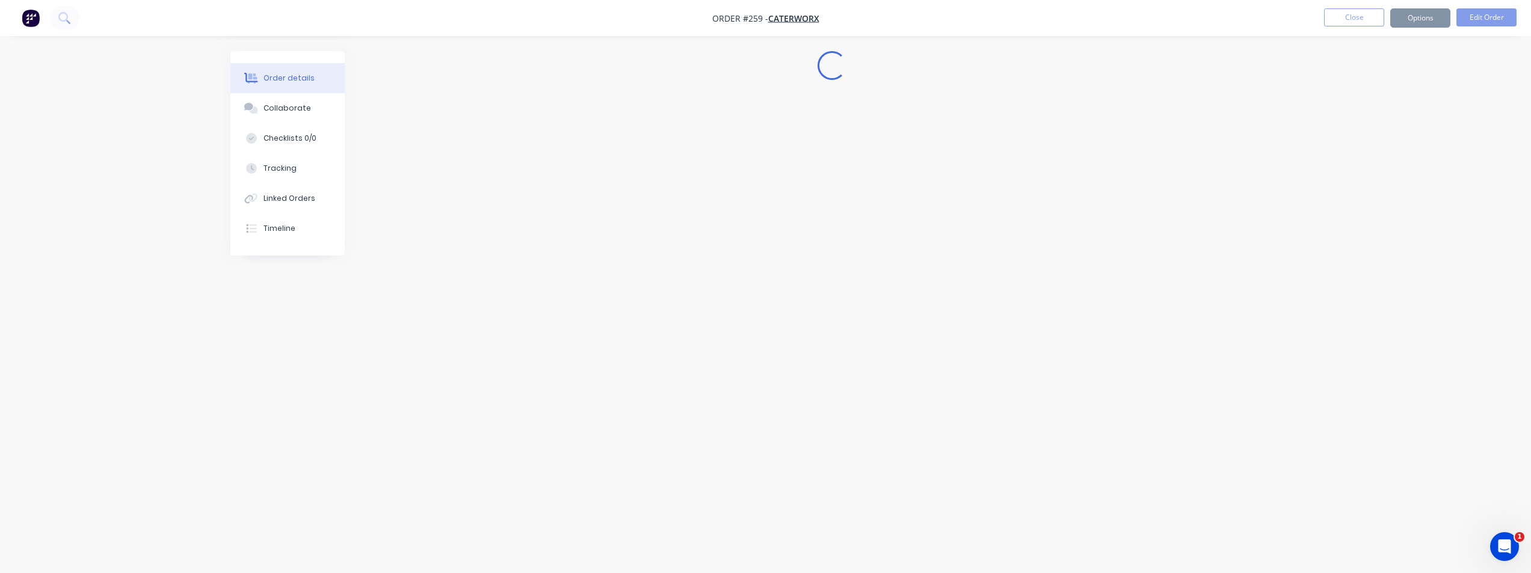
scroll to position [0, 0]
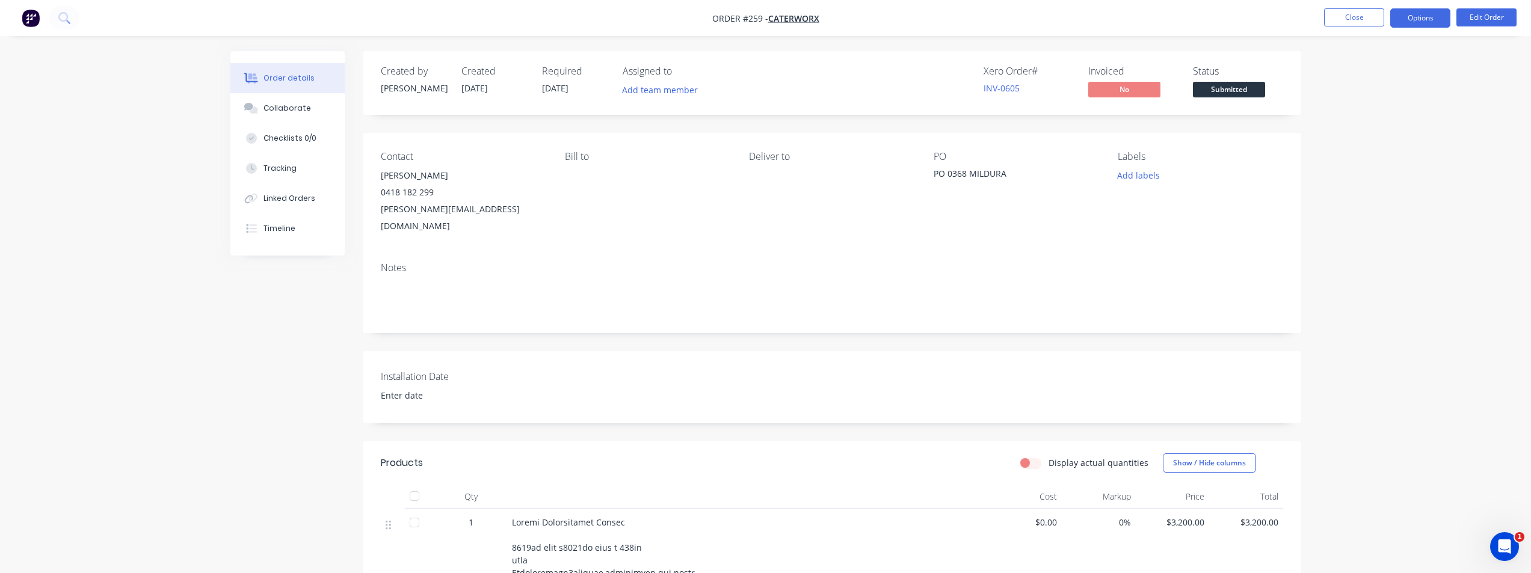
click at [1422, 20] on button "Options" at bounding box center [1420, 17] width 60 height 19
click at [1368, 76] on div "Invoice" at bounding box center [1384, 72] width 111 height 17
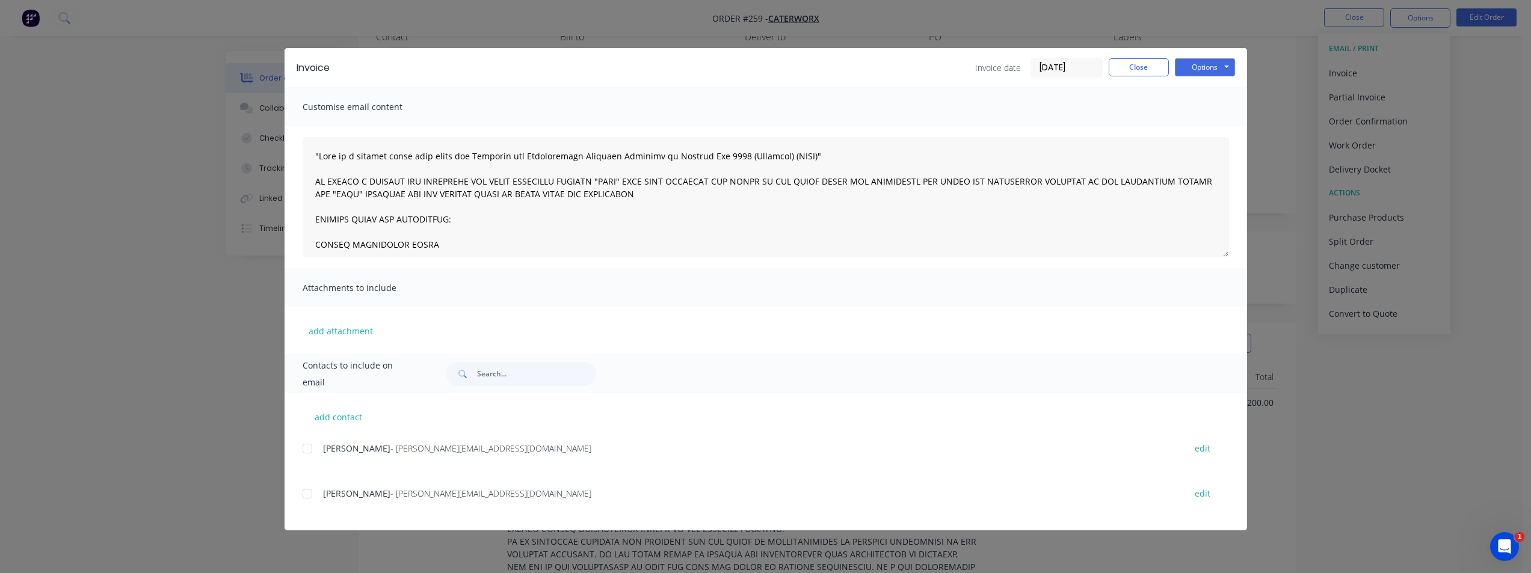
scroll to position [180, 0]
drag, startPoint x: 1206, startPoint y: 68, endPoint x: 1202, endPoint y: 76, distance: 9.2
click at [1206, 68] on button "Options" at bounding box center [1205, 67] width 60 height 18
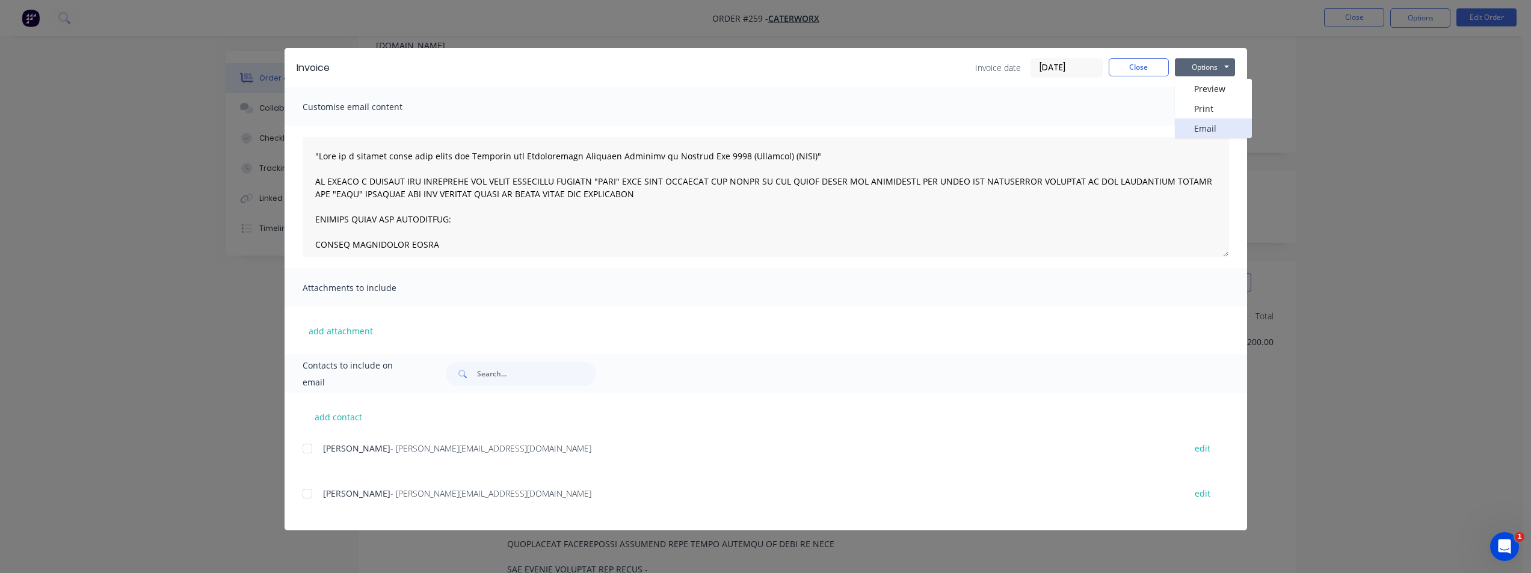
click at [1194, 128] on button "Email" at bounding box center [1213, 128] width 77 height 20
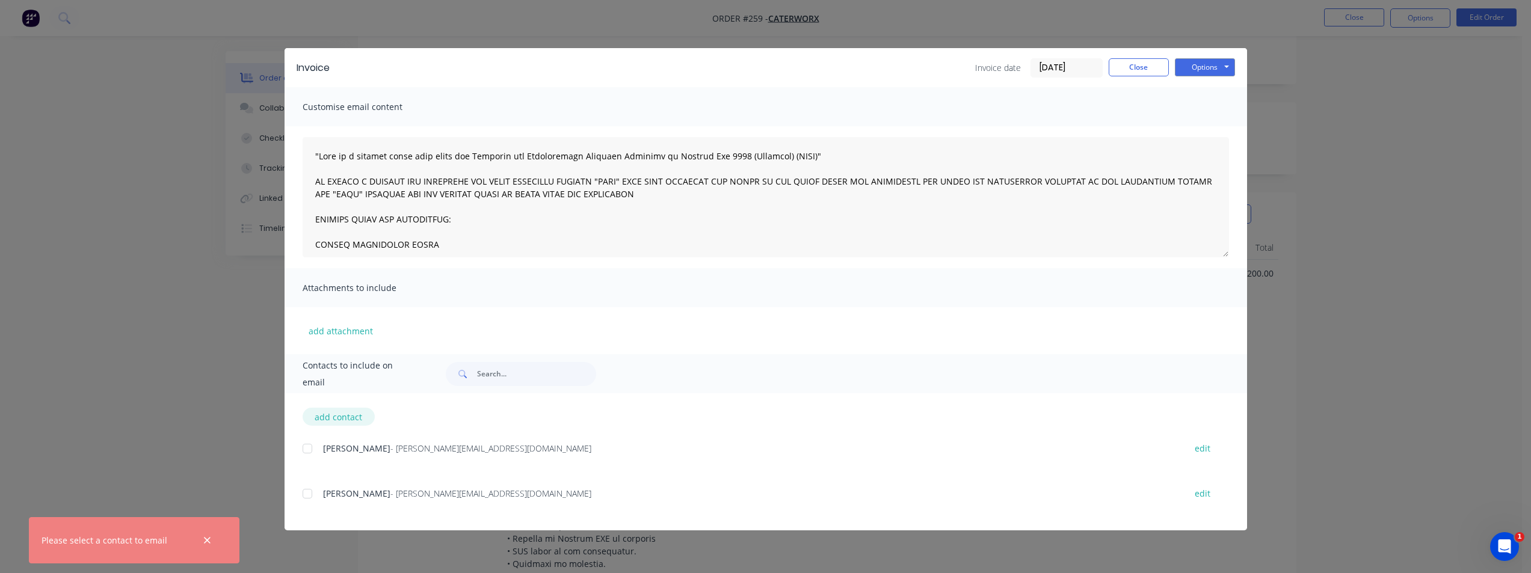
scroll to position [421, 0]
drag, startPoint x: 307, startPoint y: 452, endPoint x: 318, endPoint y: 485, distance: 35.2
click at [307, 451] on div at bounding box center [307, 449] width 24 height 24
click at [312, 496] on div at bounding box center [307, 494] width 24 height 24
click at [1219, 62] on button "Options" at bounding box center [1205, 67] width 60 height 18
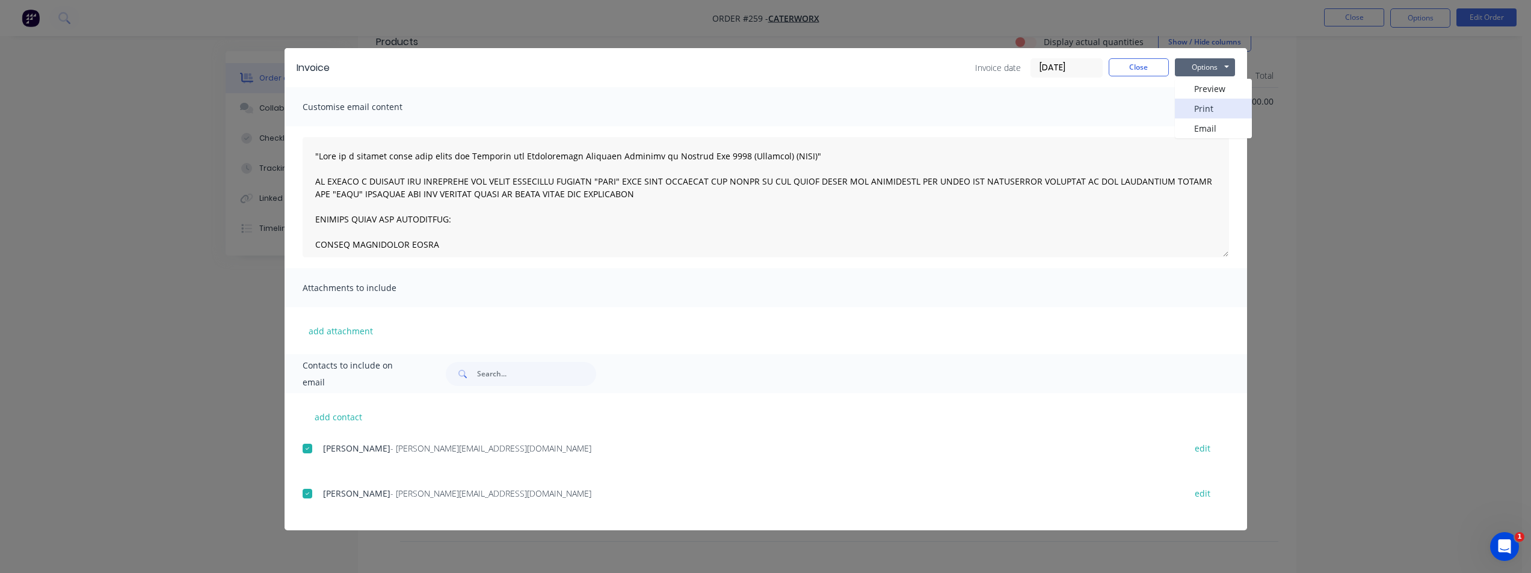
click at [1204, 106] on button "Print" at bounding box center [1213, 109] width 77 height 20
click at [1369, 162] on div "Invoice Invoice date [DATE] Close Options Preview Print Email Customise email c…" at bounding box center [765, 286] width 1531 height 573
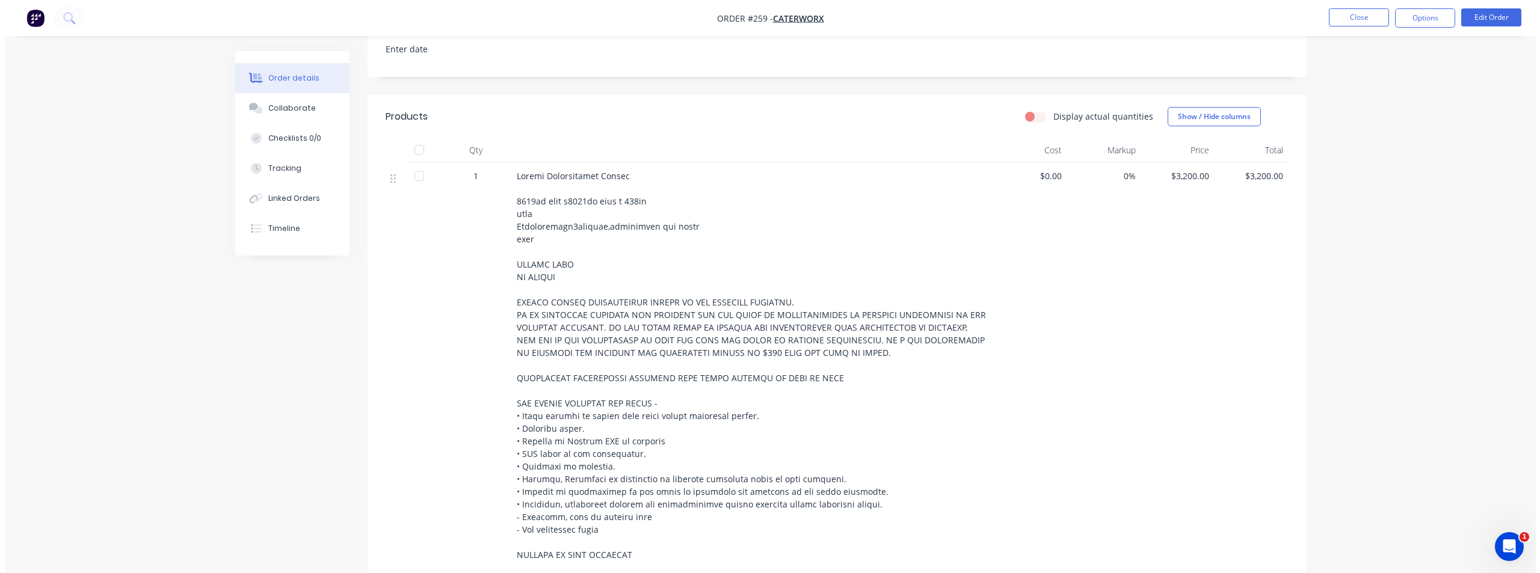
scroll to position [0, 0]
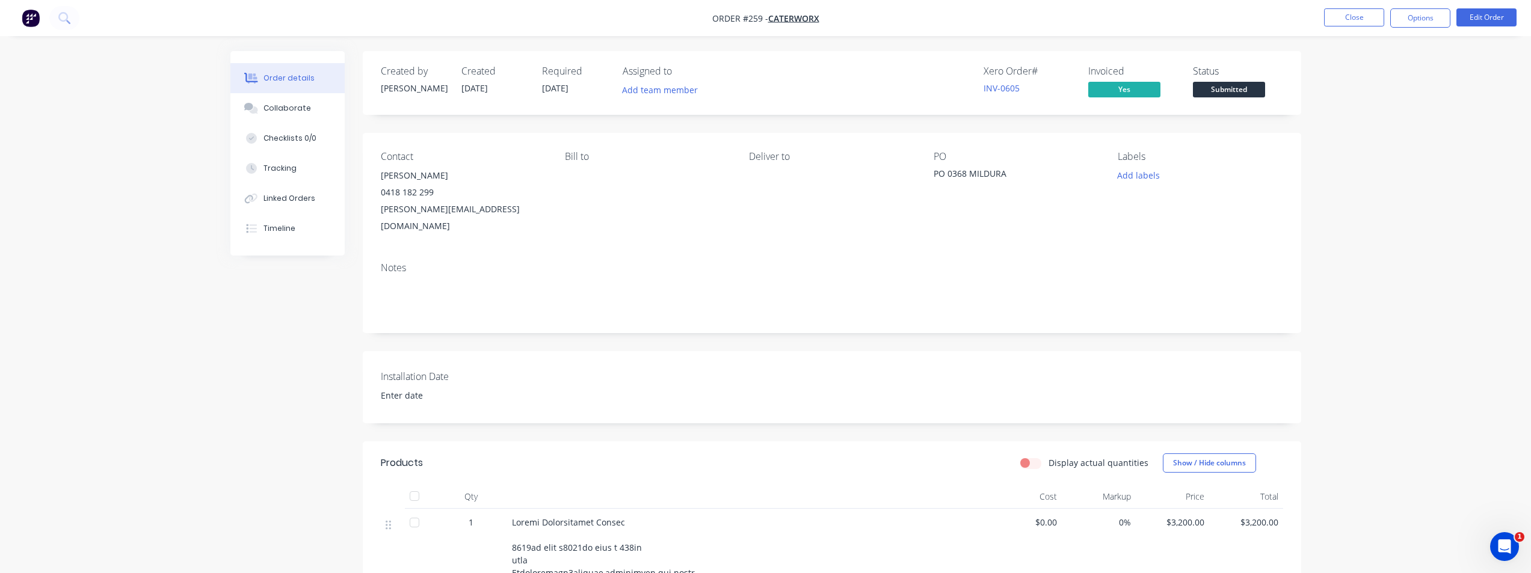
click at [20, 17] on button "button" at bounding box center [30, 17] width 25 height 19
